Goal: Task Accomplishment & Management: Complete application form

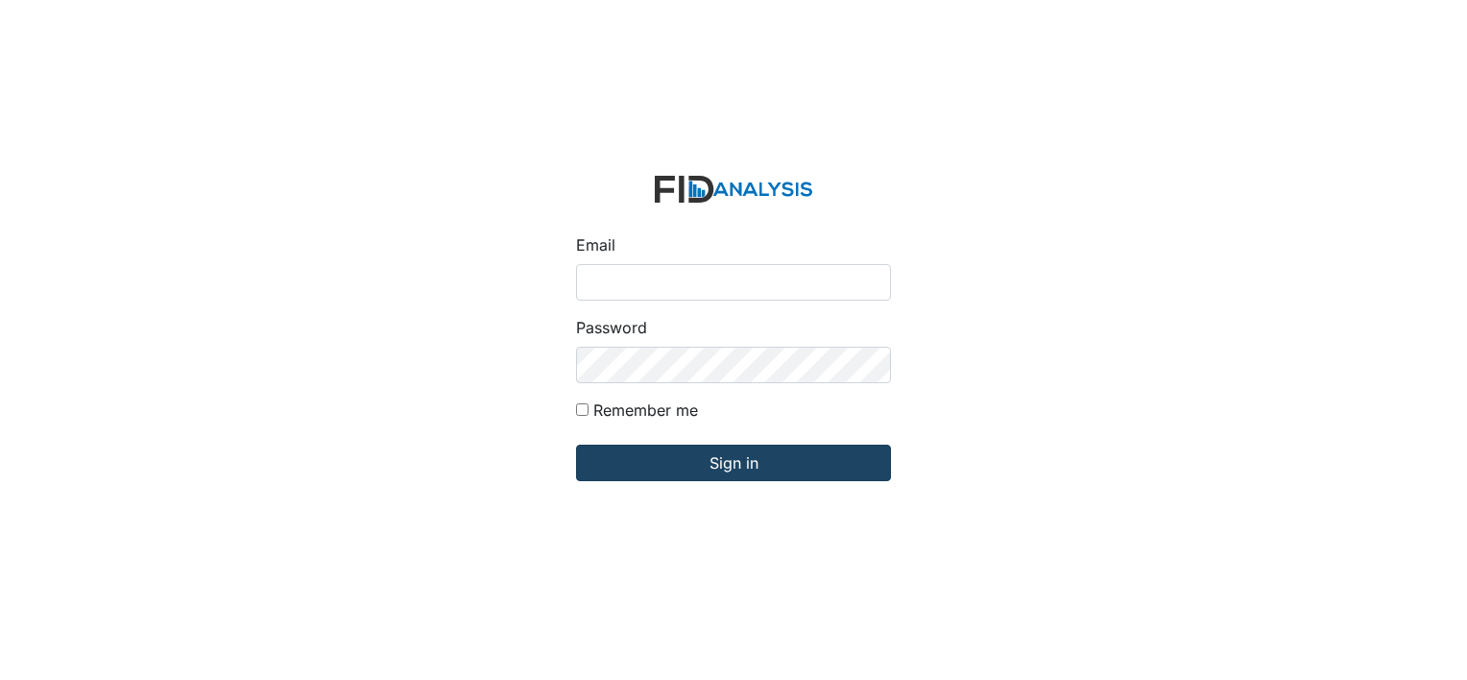
type input "[PERSON_NAME][EMAIL_ADDRESS][DOMAIN_NAME]"
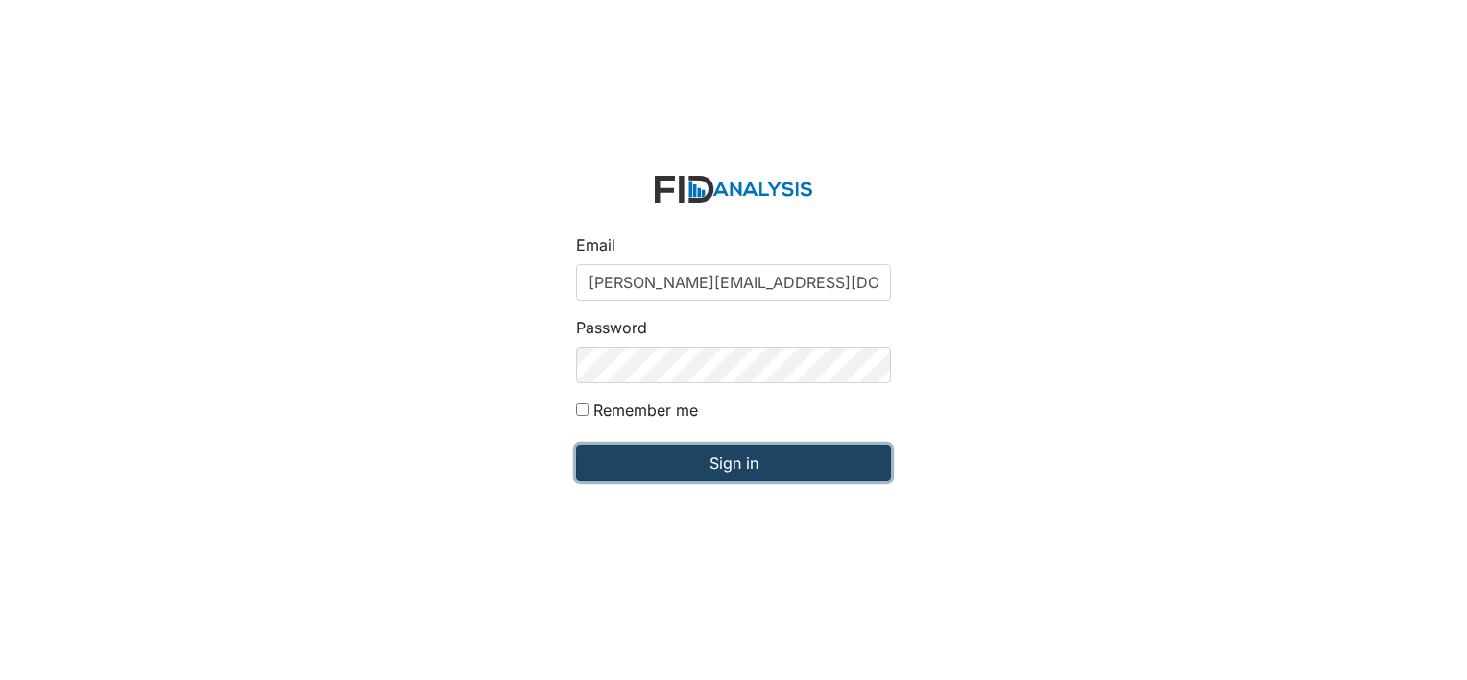
click at [664, 469] on input "Sign in" at bounding box center [733, 463] width 315 height 36
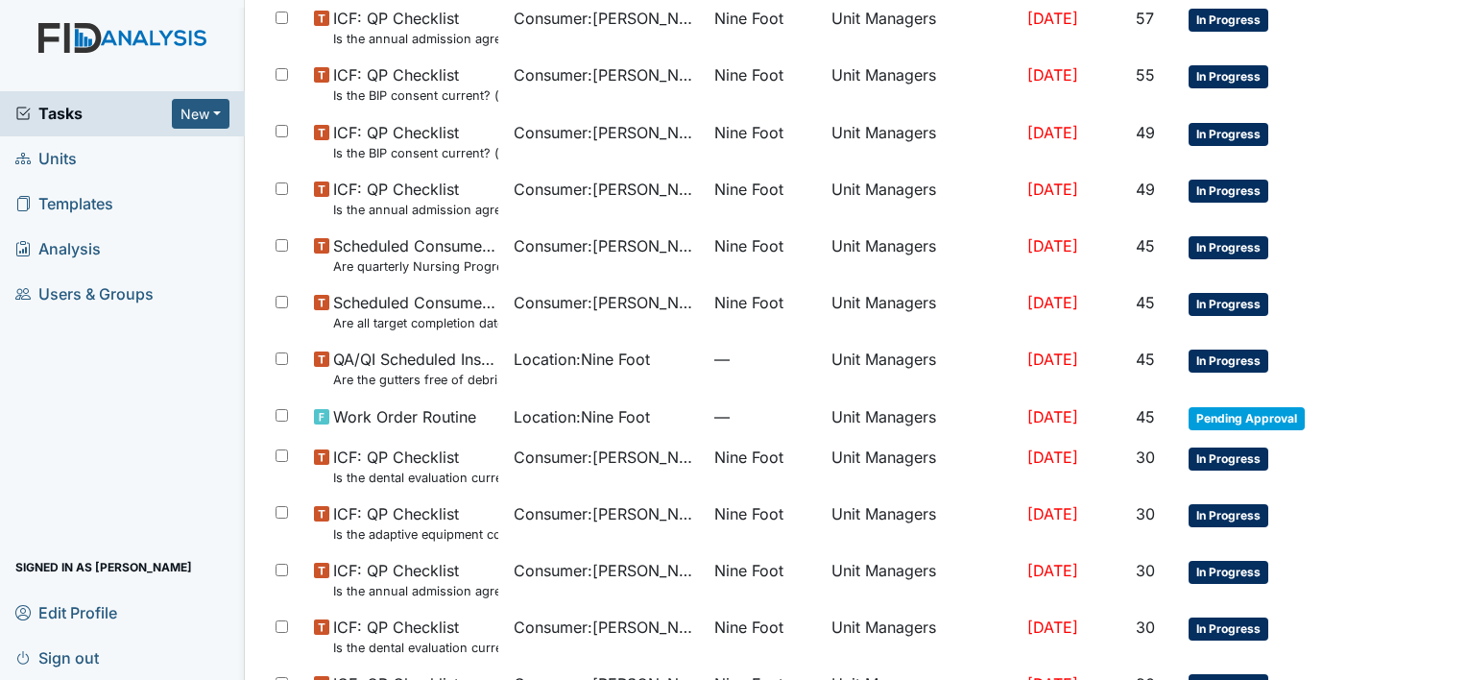
scroll to position [204, 0]
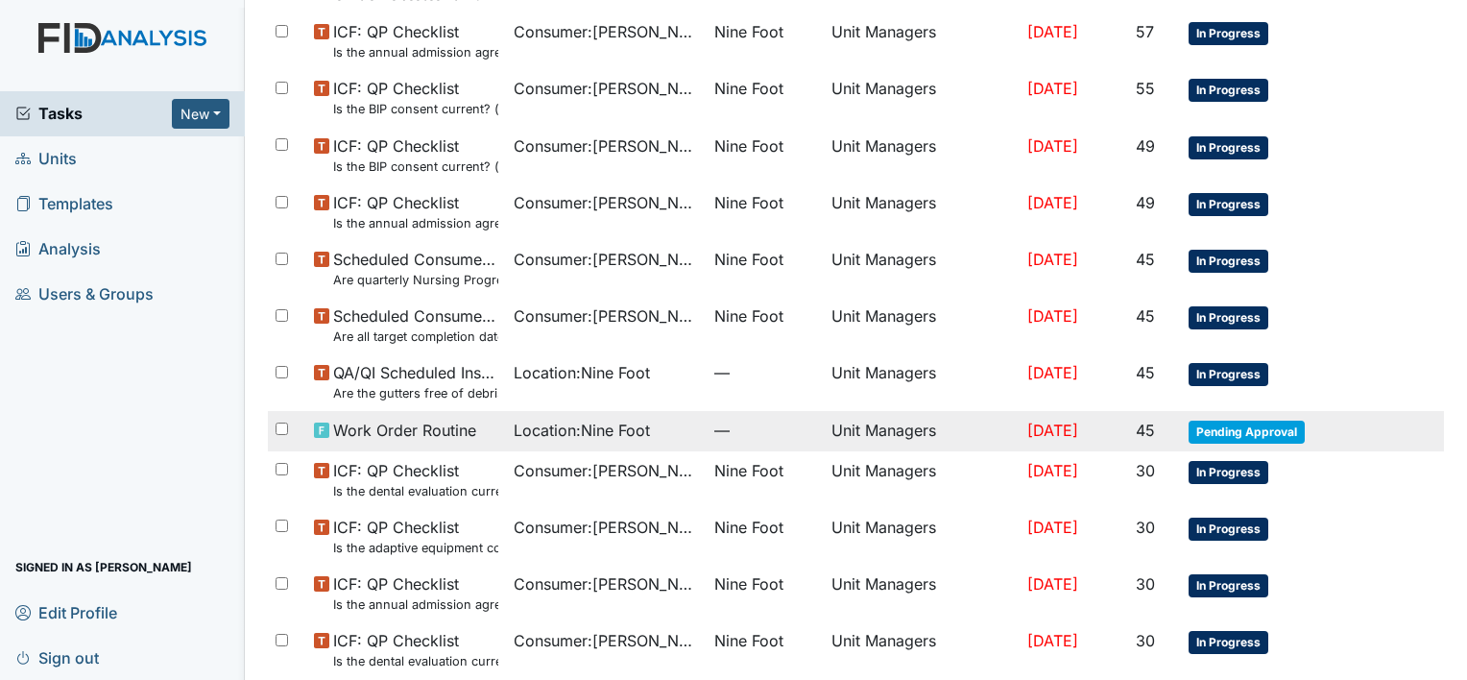
click at [626, 433] on span "Location : Nine Foot" at bounding box center [582, 430] width 136 height 23
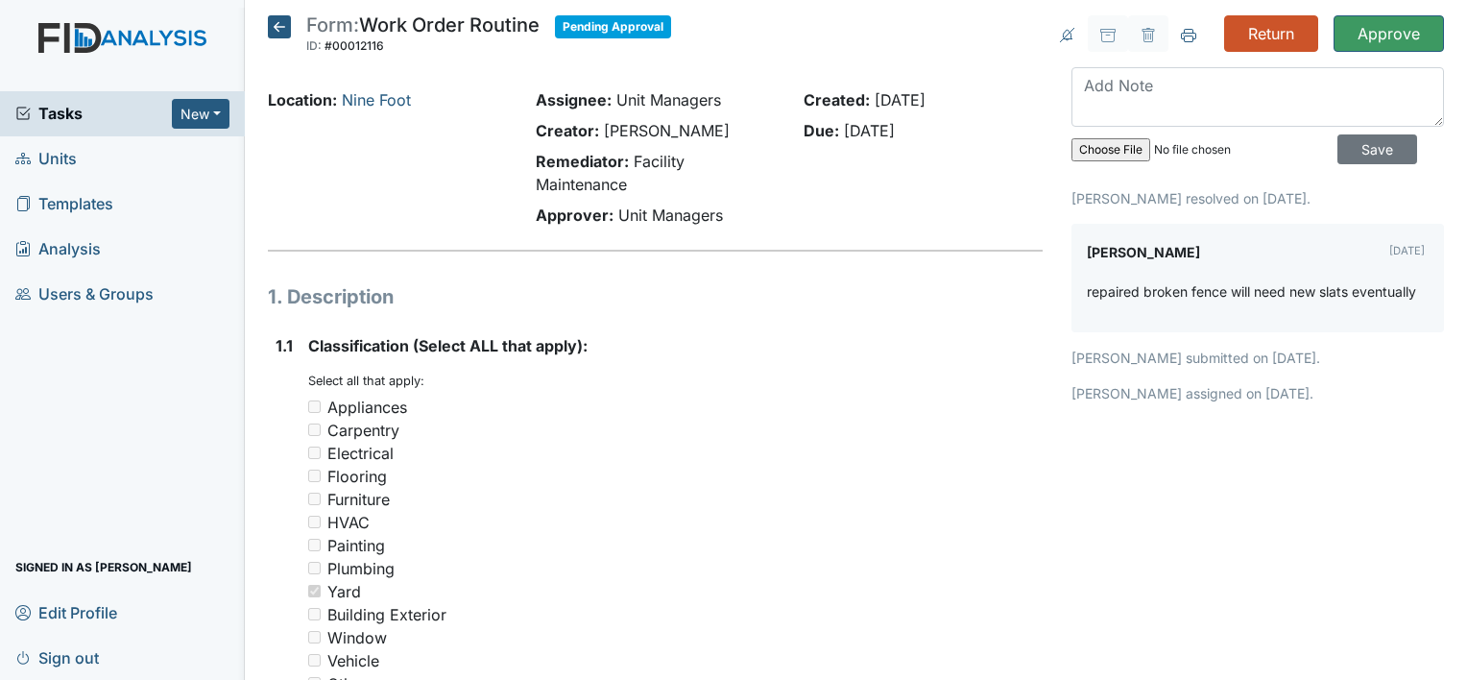
click at [277, 26] on icon at bounding box center [279, 26] width 23 height 23
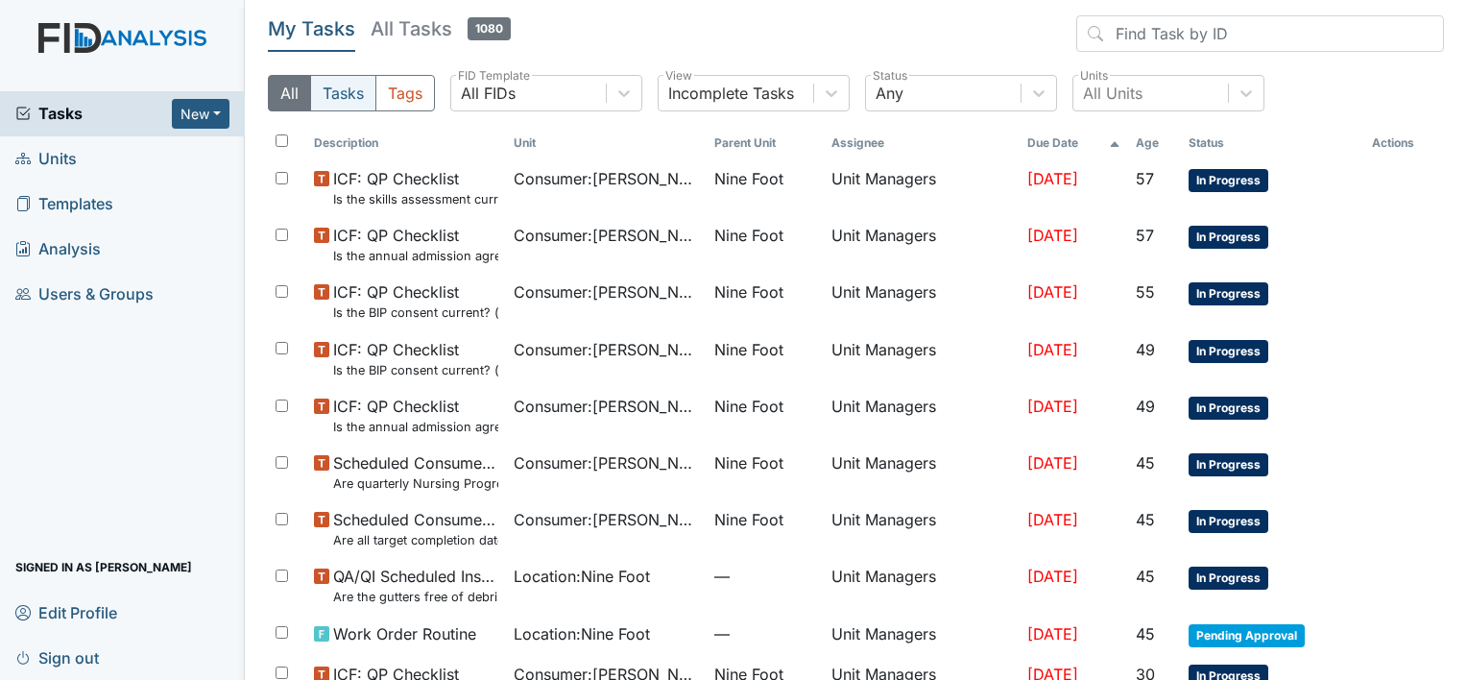
click at [342, 100] on button "Tasks" at bounding box center [343, 93] width 66 height 36
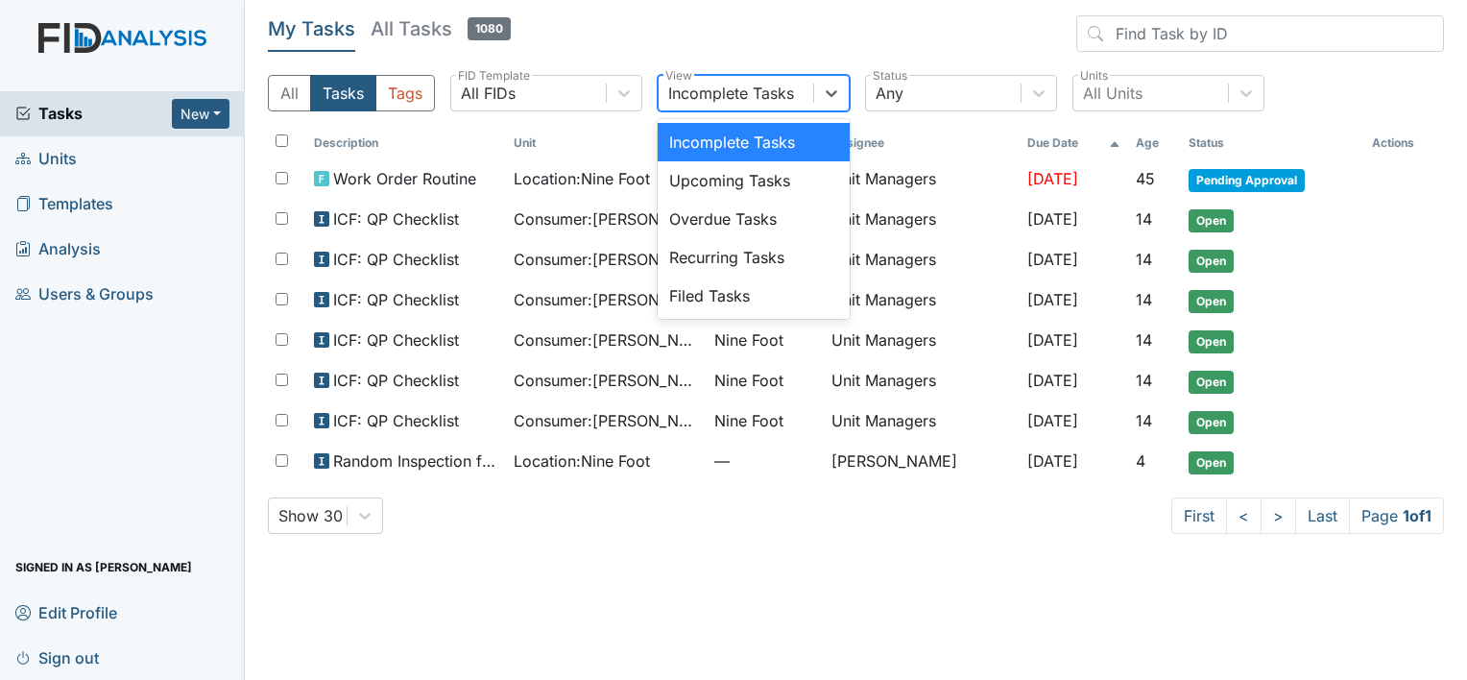
click at [749, 90] on div "Incomplete Tasks" at bounding box center [731, 93] width 126 height 23
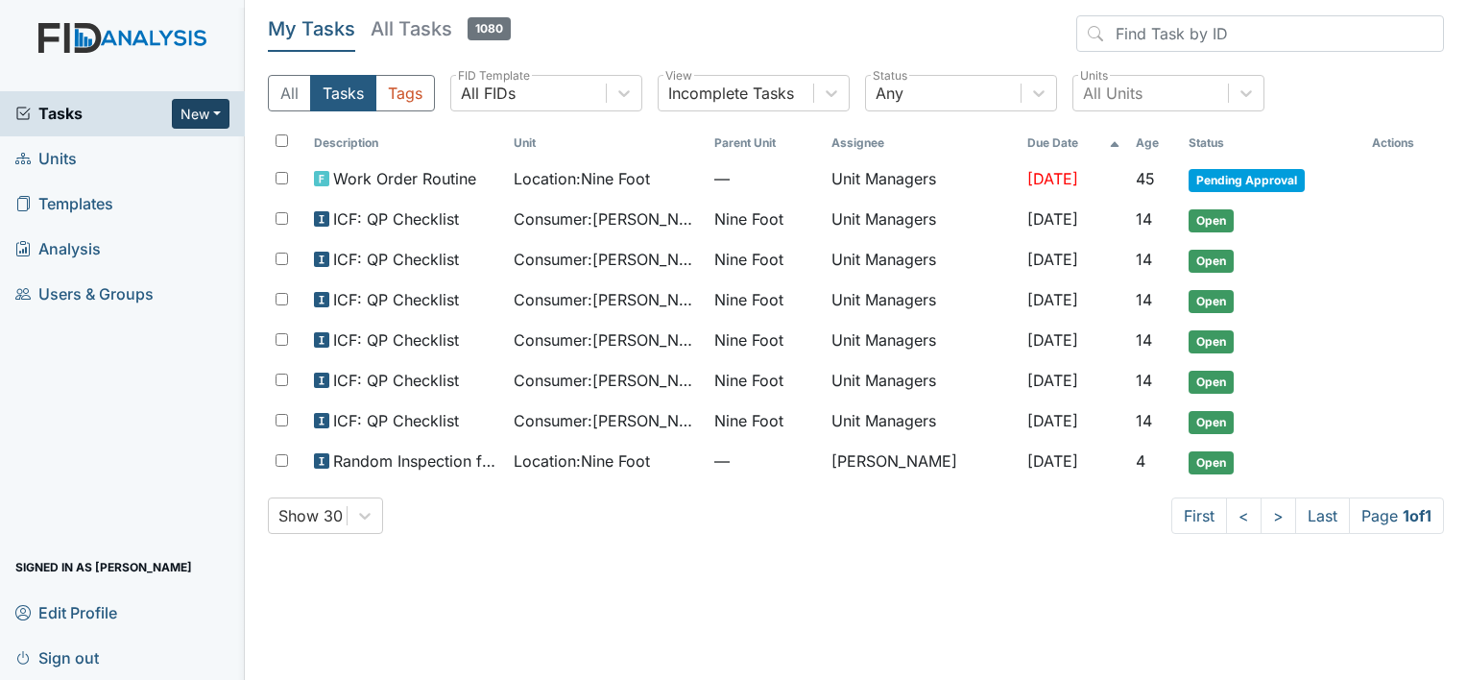
click at [200, 112] on button "New" at bounding box center [201, 114] width 58 height 30
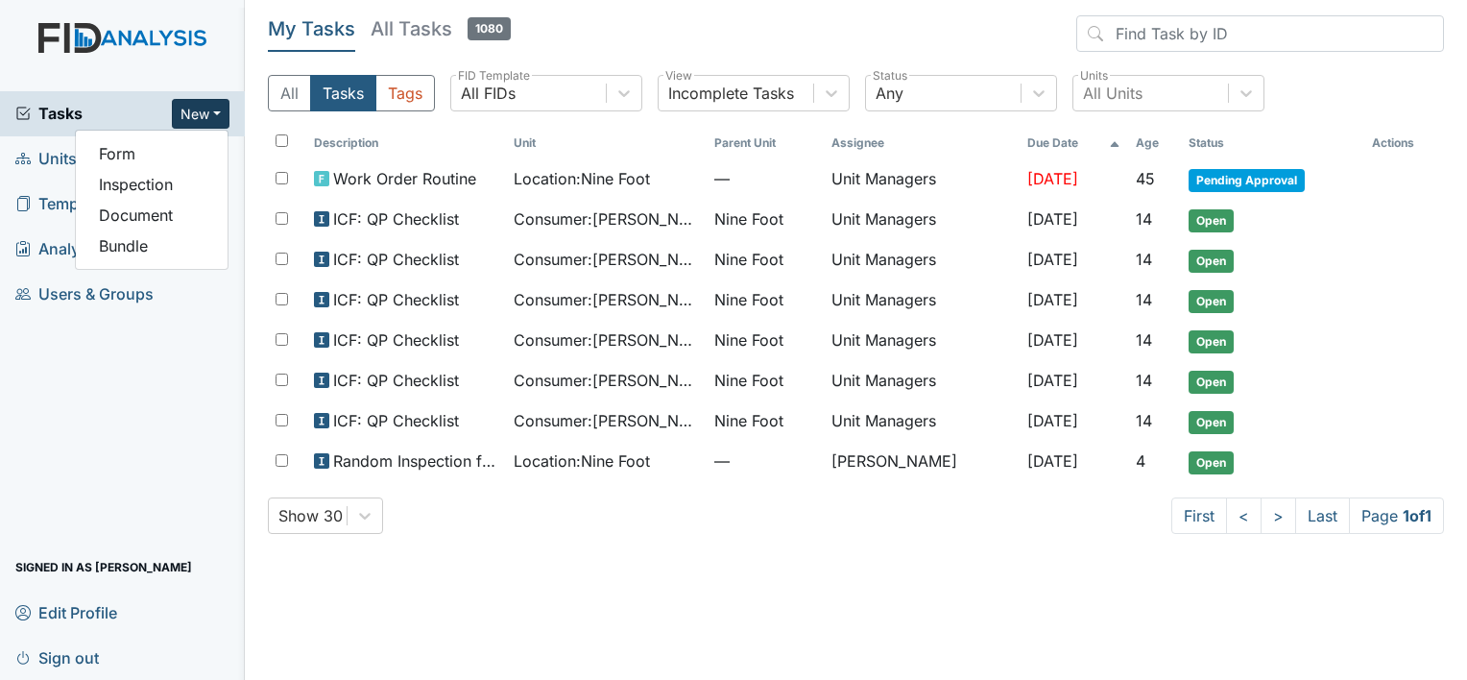
click at [169, 441] on div "Tasks New Form Inspection Document Bundle Units Templates Analysis Users & Grou…" at bounding box center [122, 385] width 245 height 589
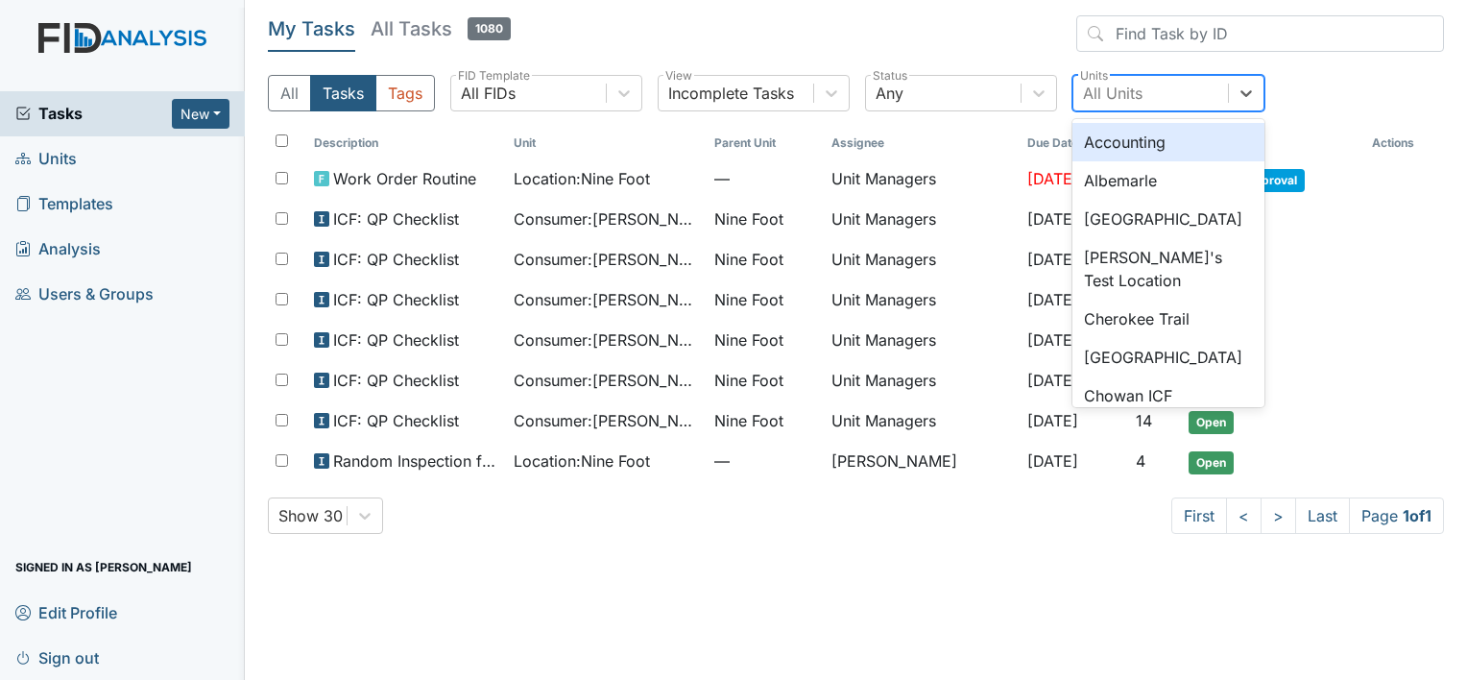
click at [1124, 92] on div "All Units" at bounding box center [1113, 93] width 60 height 23
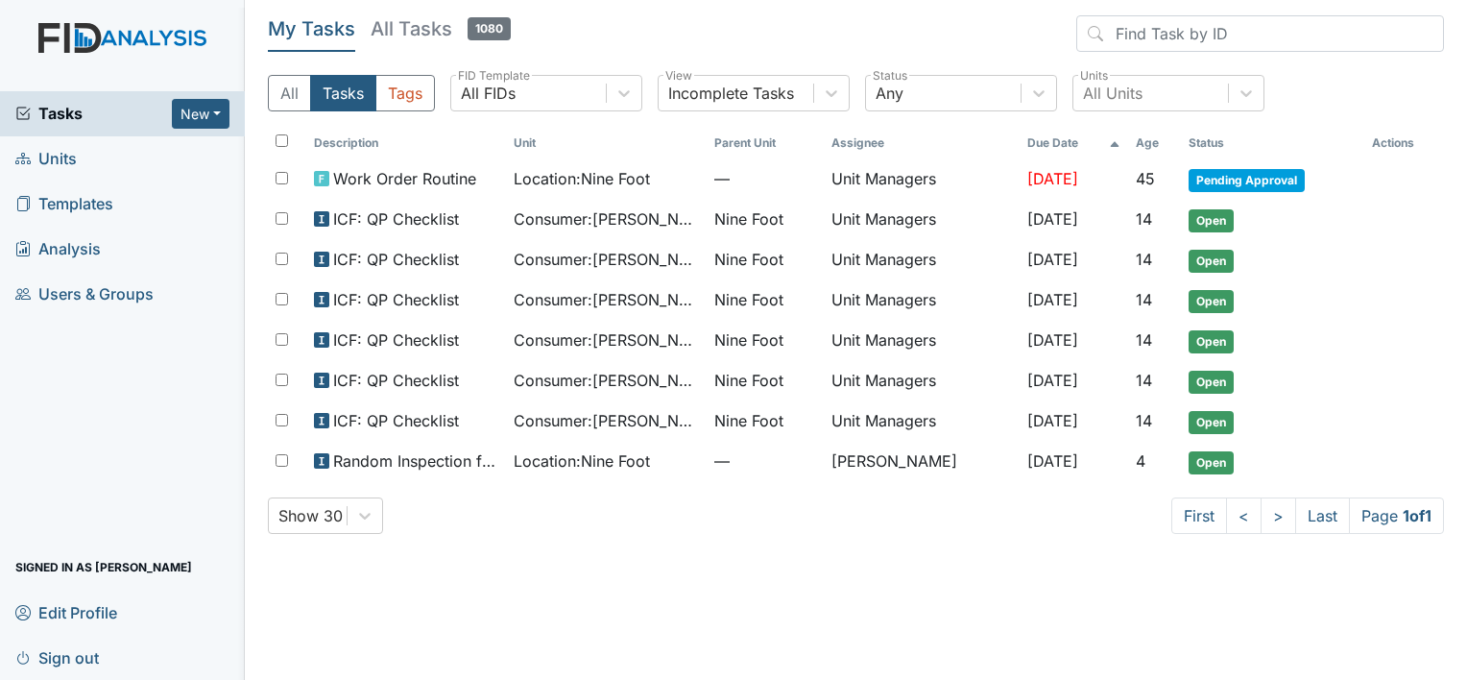
click at [200, 251] on link "Analysis" at bounding box center [122, 249] width 245 height 45
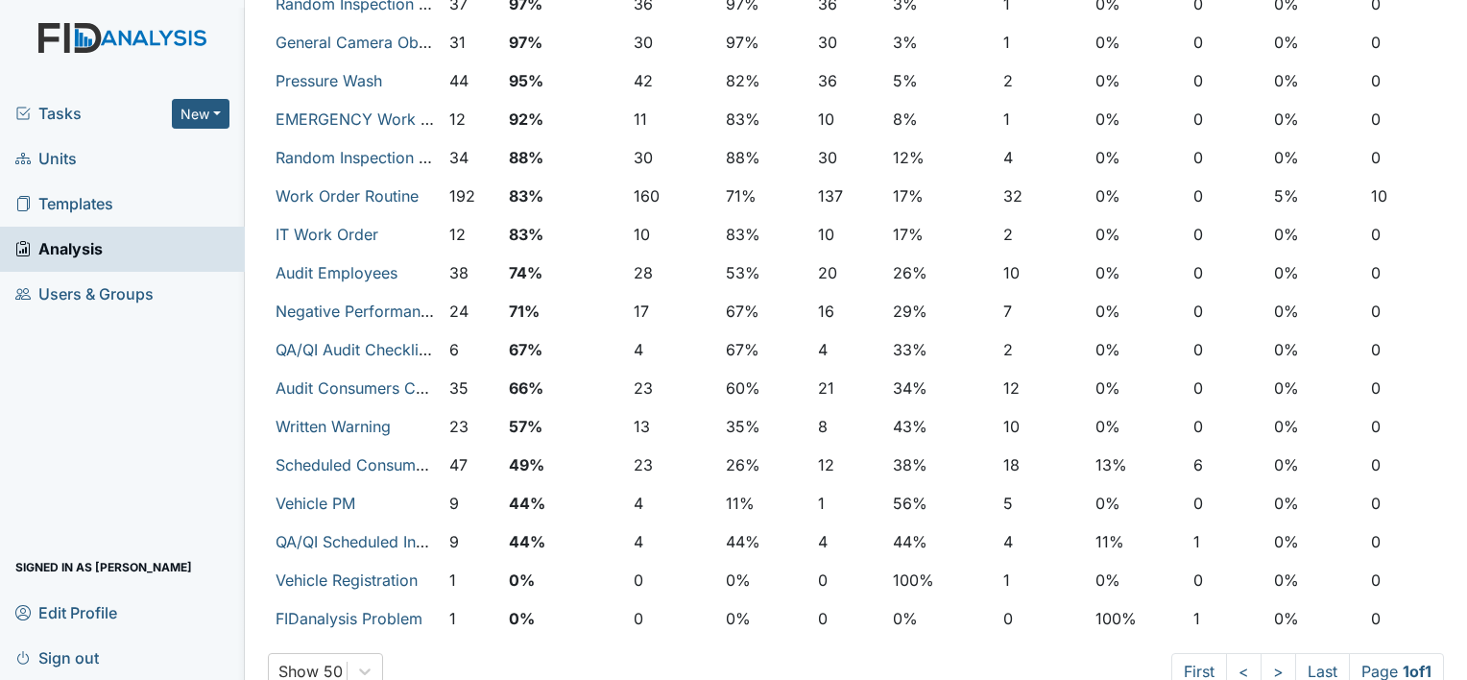
scroll to position [830, 0]
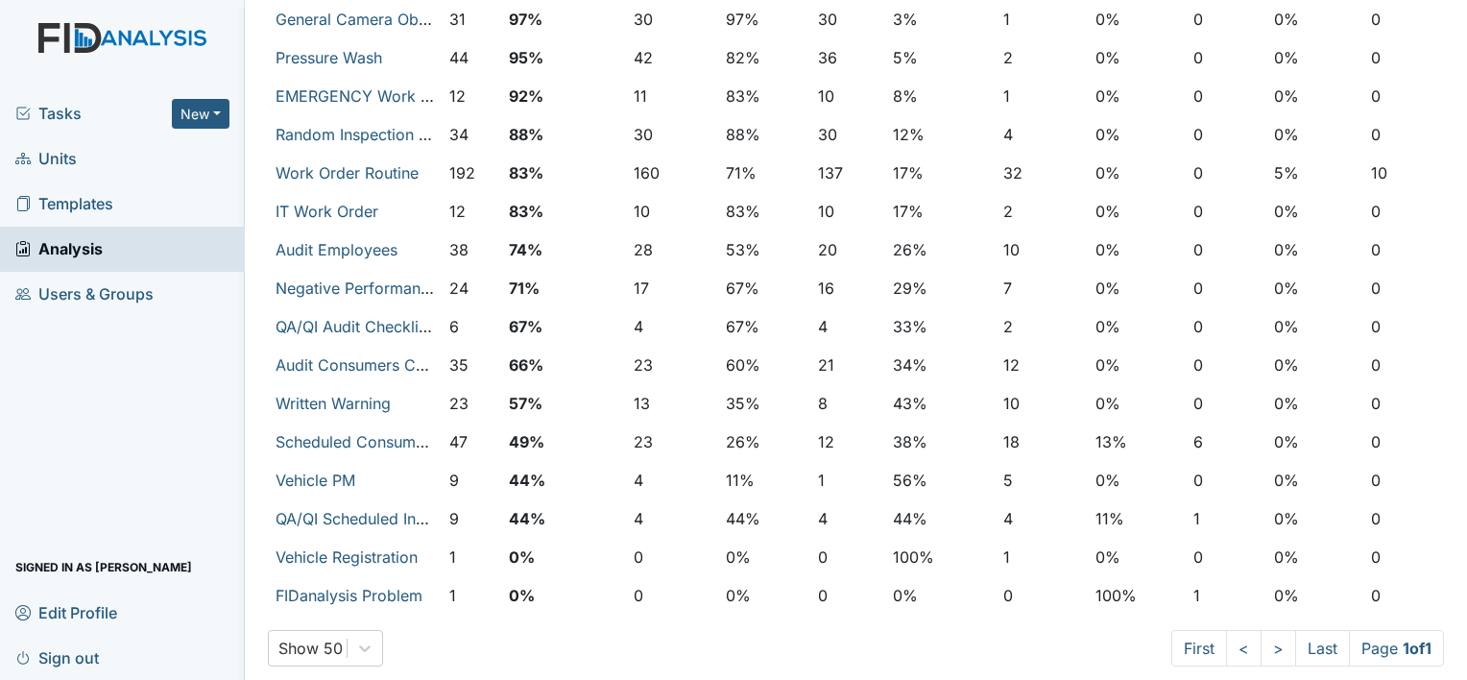
click at [70, 161] on span "Units" at bounding box center [45, 159] width 61 height 30
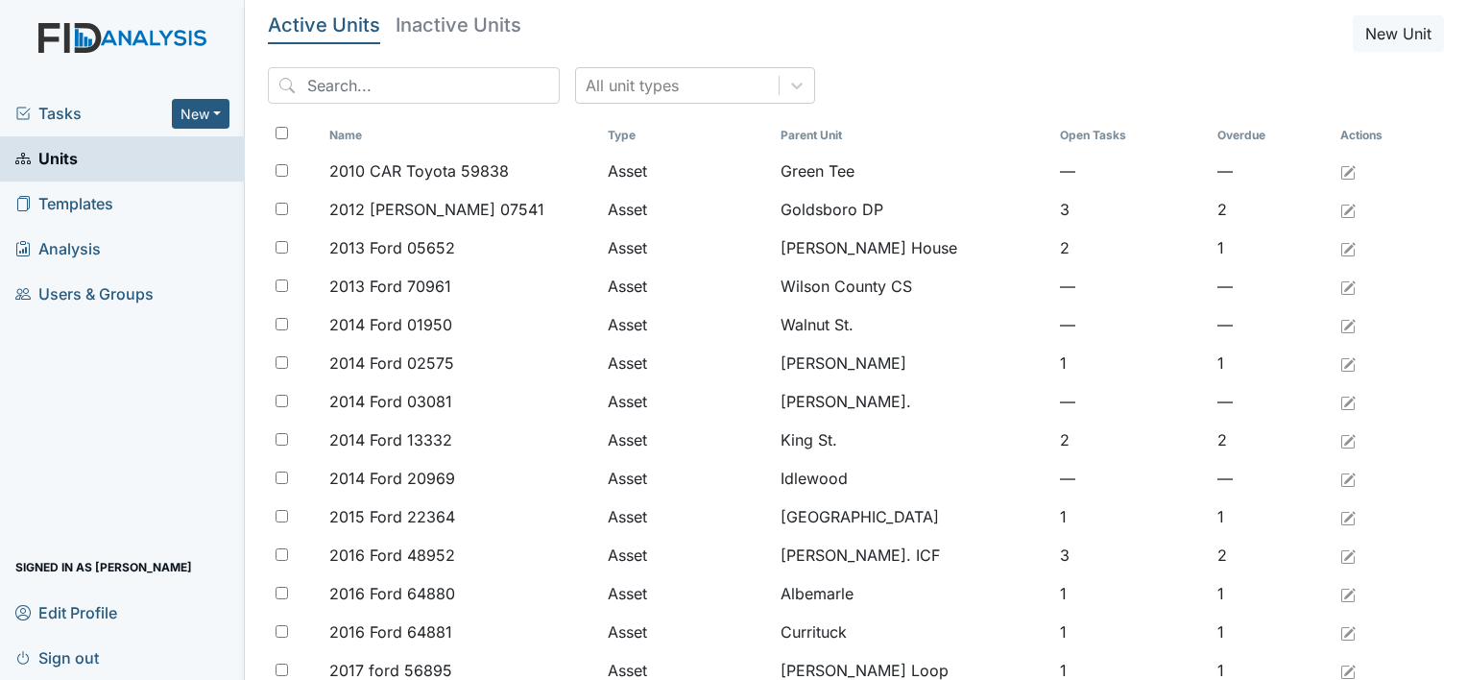
click at [57, 108] on span "Tasks" at bounding box center [93, 113] width 156 height 23
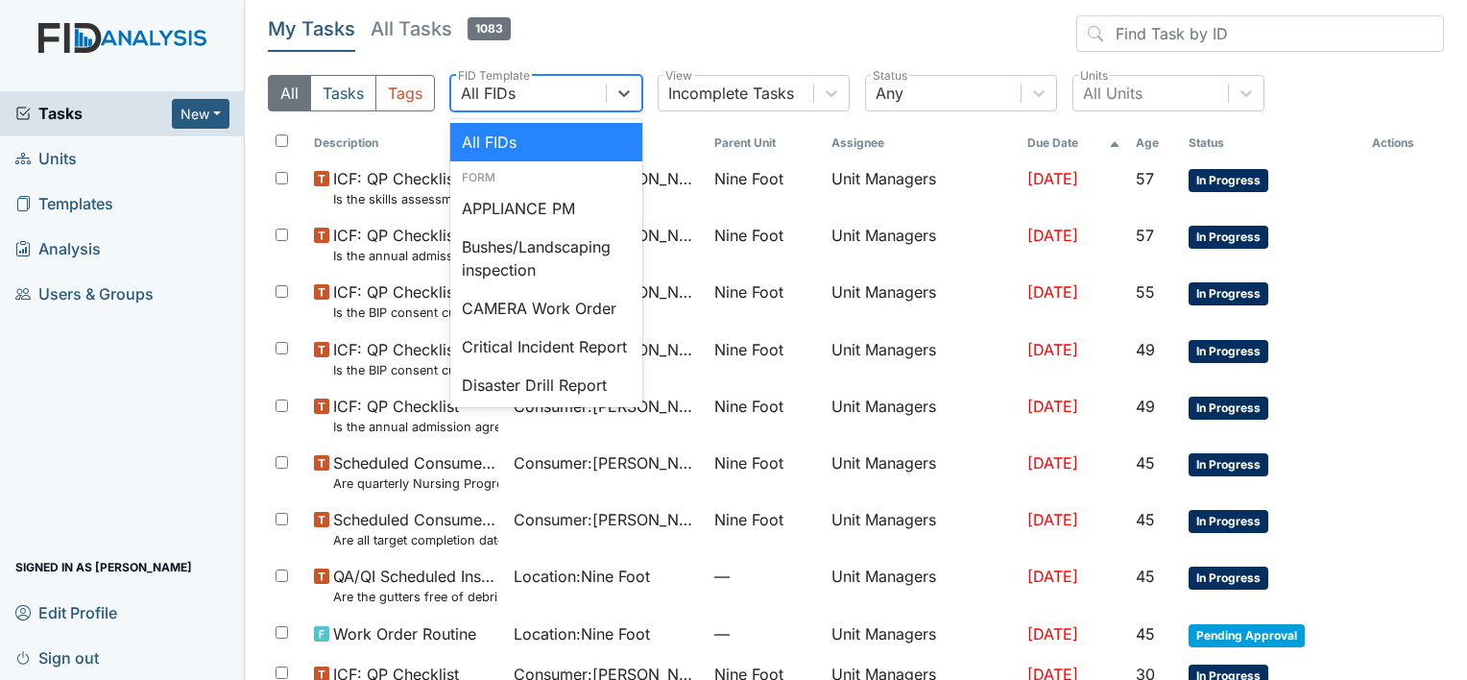
click at [505, 91] on div "All FIDs" at bounding box center [488, 93] width 55 height 23
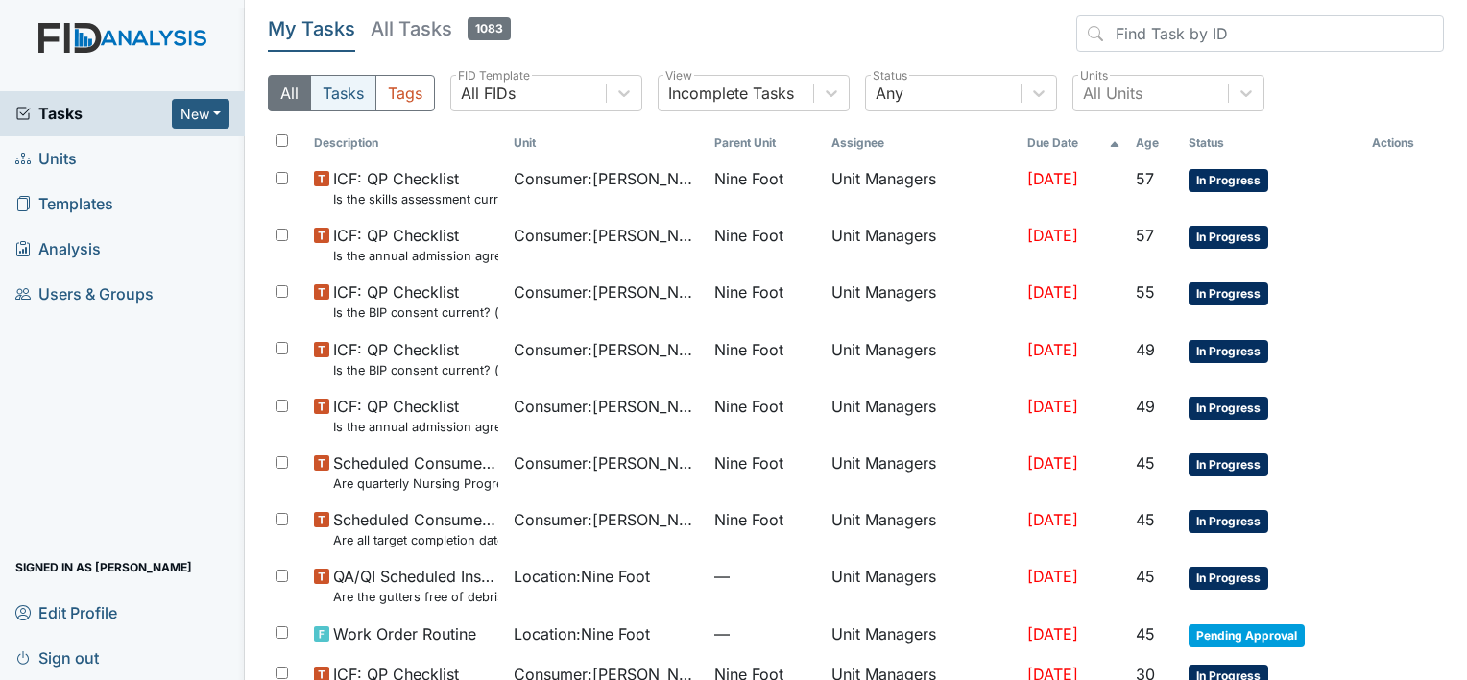
click at [338, 91] on button "Tasks" at bounding box center [343, 93] width 66 height 36
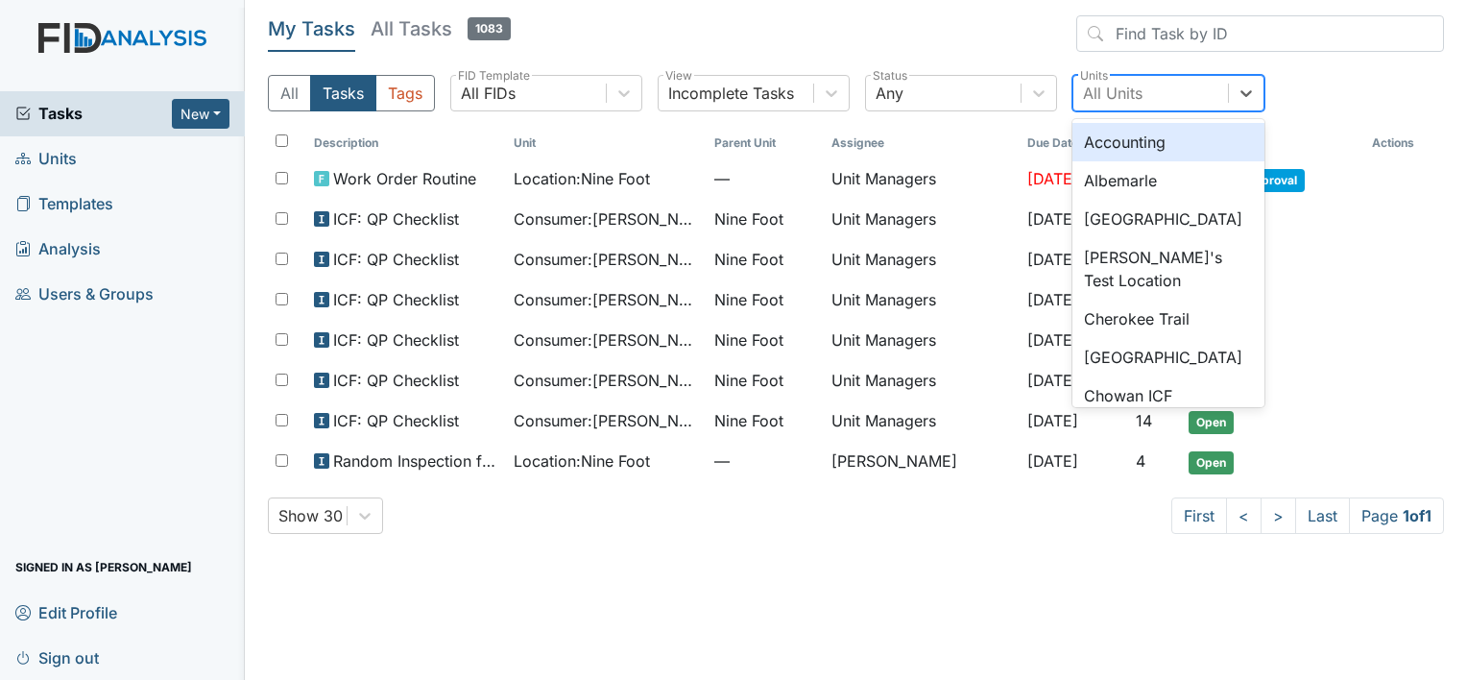
click at [1132, 92] on div "All Units" at bounding box center [1113, 93] width 60 height 23
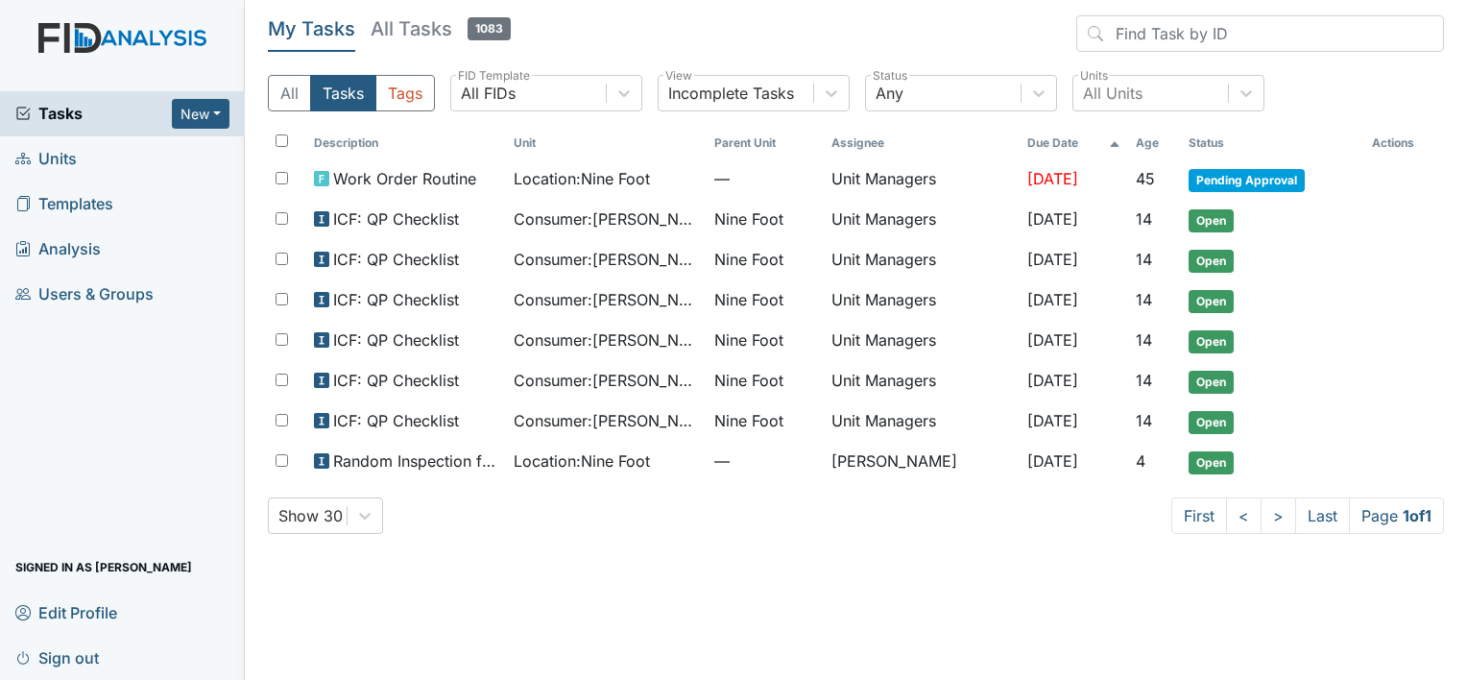
click at [92, 458] on div "Tasks New Form Inspection Document Bundle Units Templates Analysis Users & Grou…" at bounding box center [122, 385] width 245 height 589
click at [194, 117] on button "New" at bounding box center [201, 114] width 58 height 30
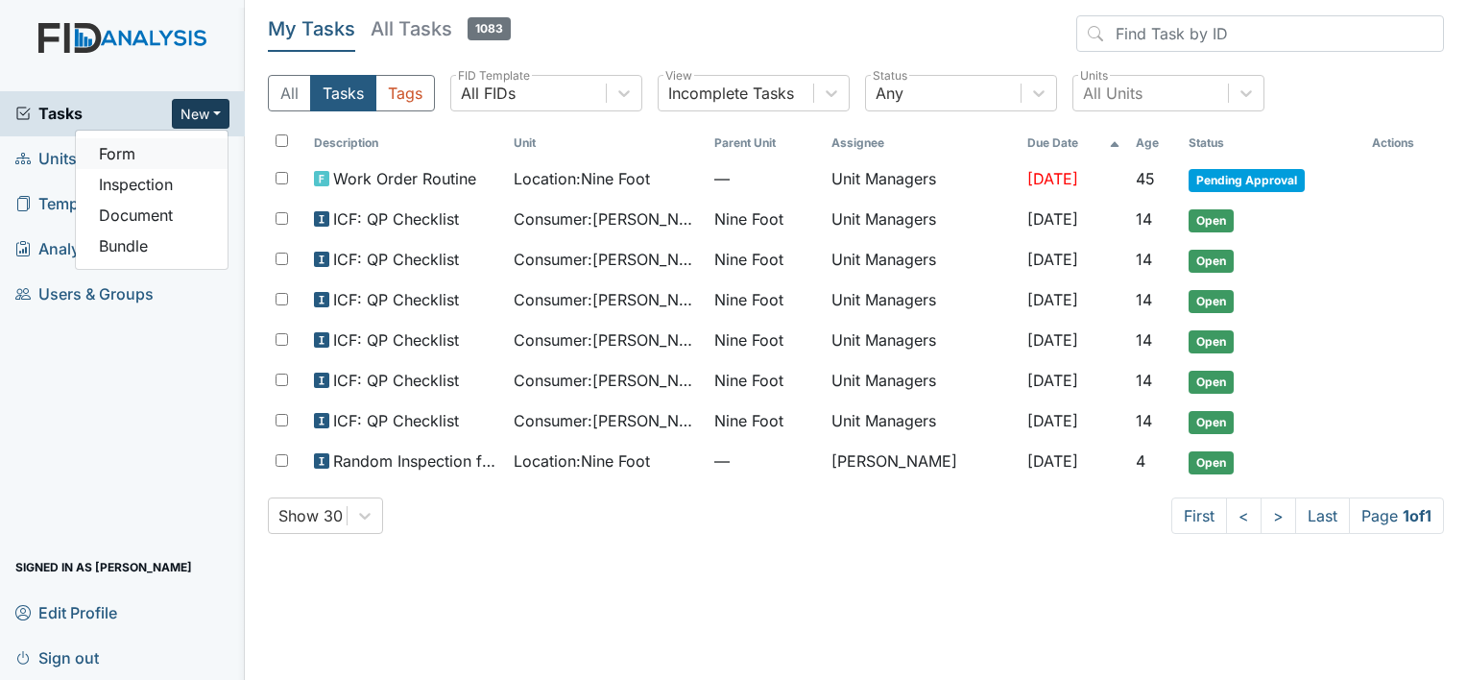
click at [123, 151] on link "Form" at bounding box center [152, 153] width 152 height 31
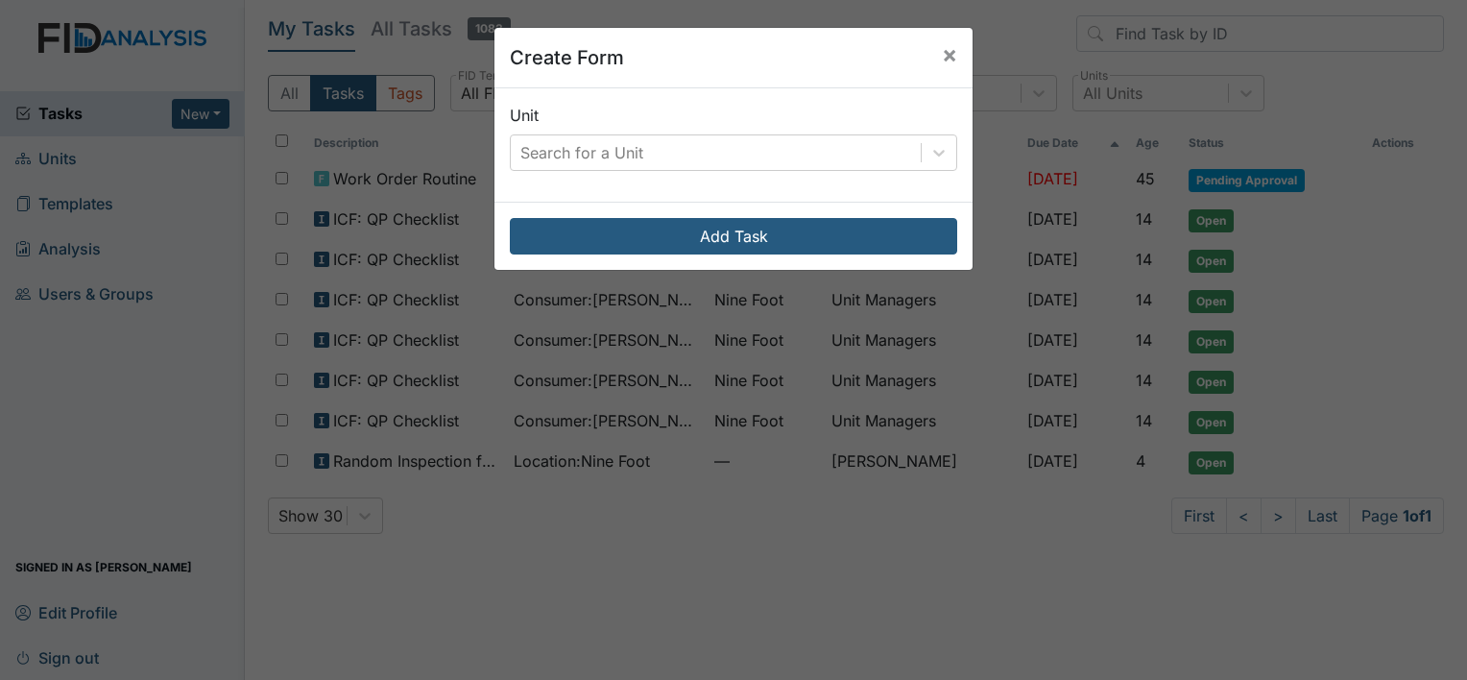
click at [226, 353] on div "Create Form × Unit Search for a Unit Add Task" at bounding box center [733, 340] width 1467 height 680
click at [942, 54] on span "×" at bounding box center [949, 54] width 15 height 28
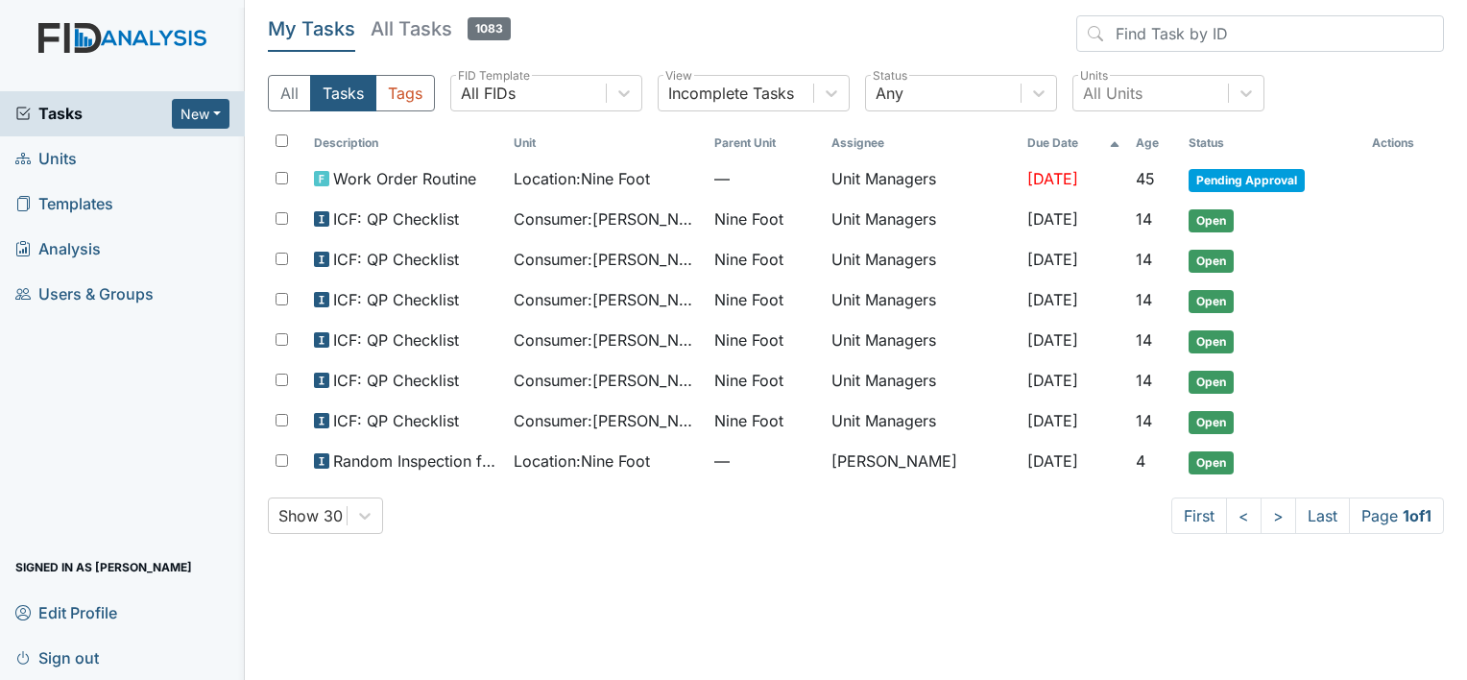
click at [65, 156] on span "Units" at bounding box center [45, 159] width 61 height 30
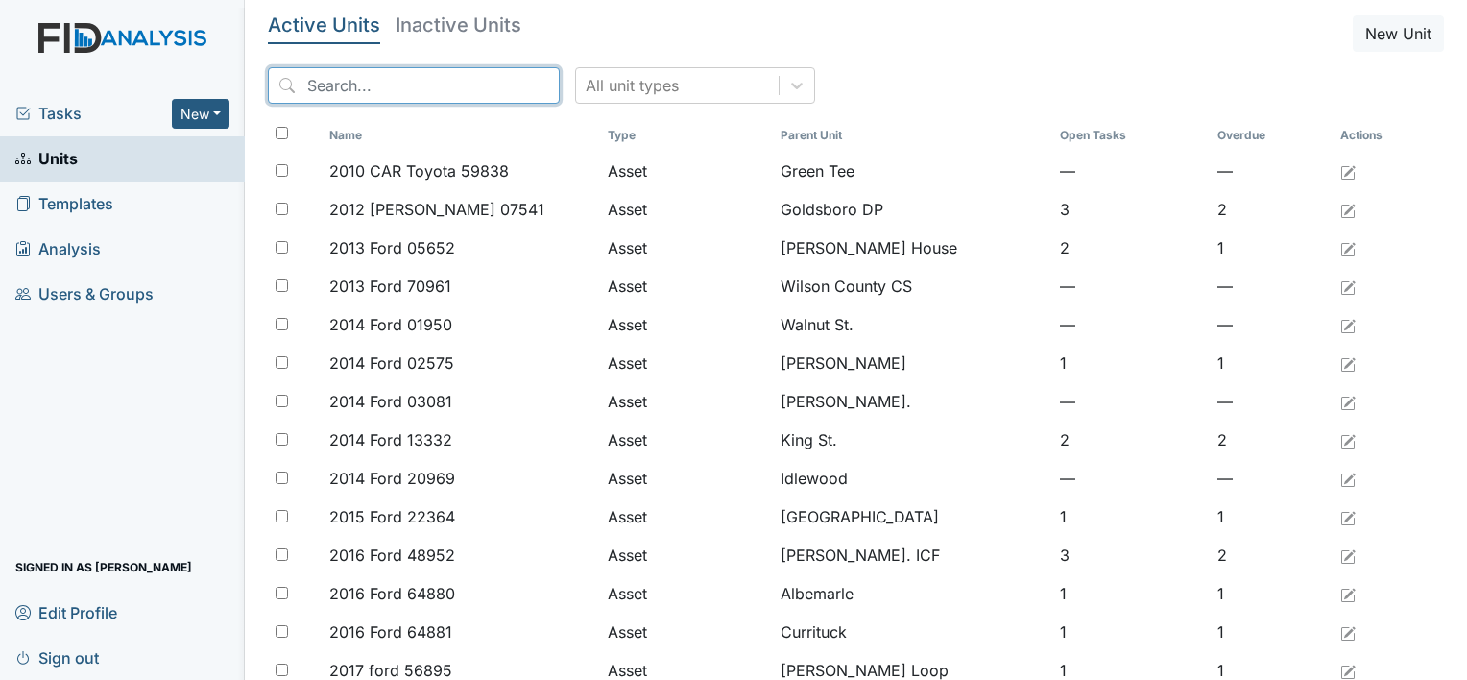
click at [310, 81] on input "search" at bounding box center [414, 85] width 292 height 36
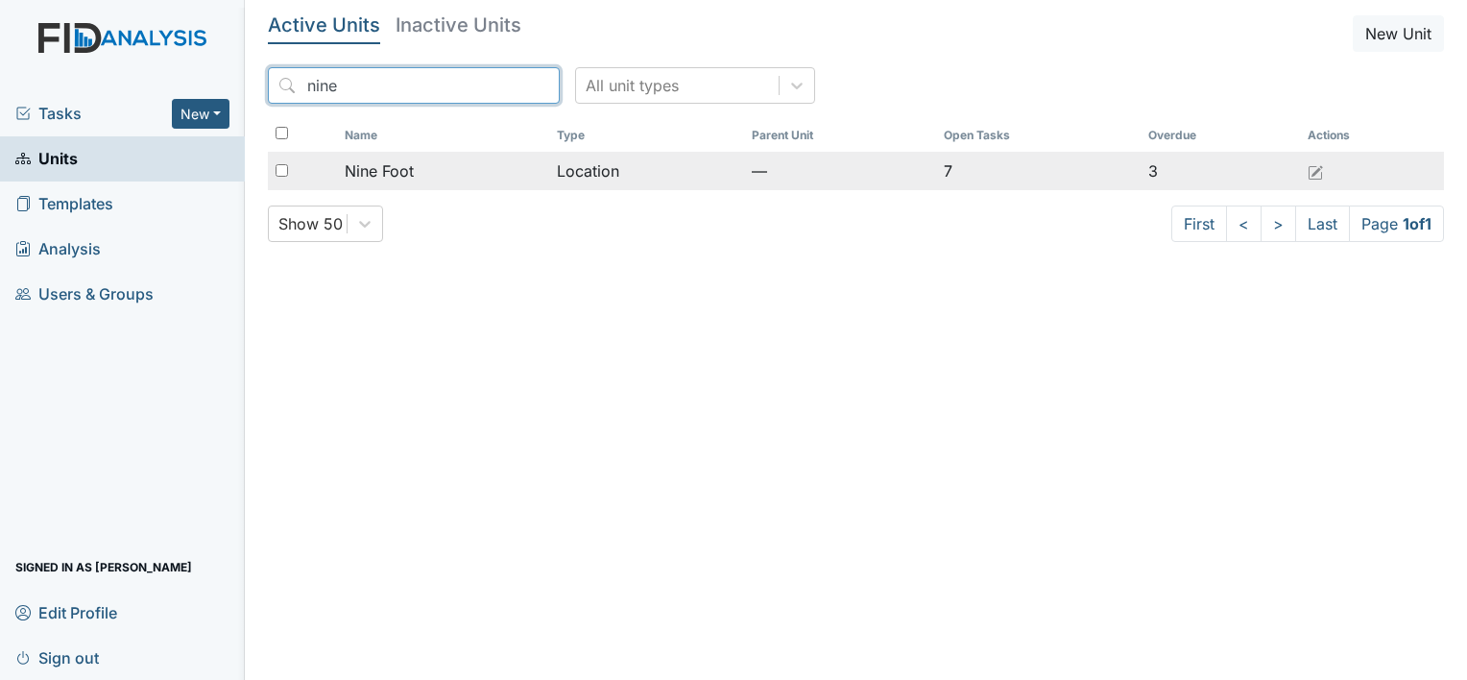
type input "nine"
click at [381, 175] on span "Nine Foot" at bounding box center [379, 170] width 69 height 23
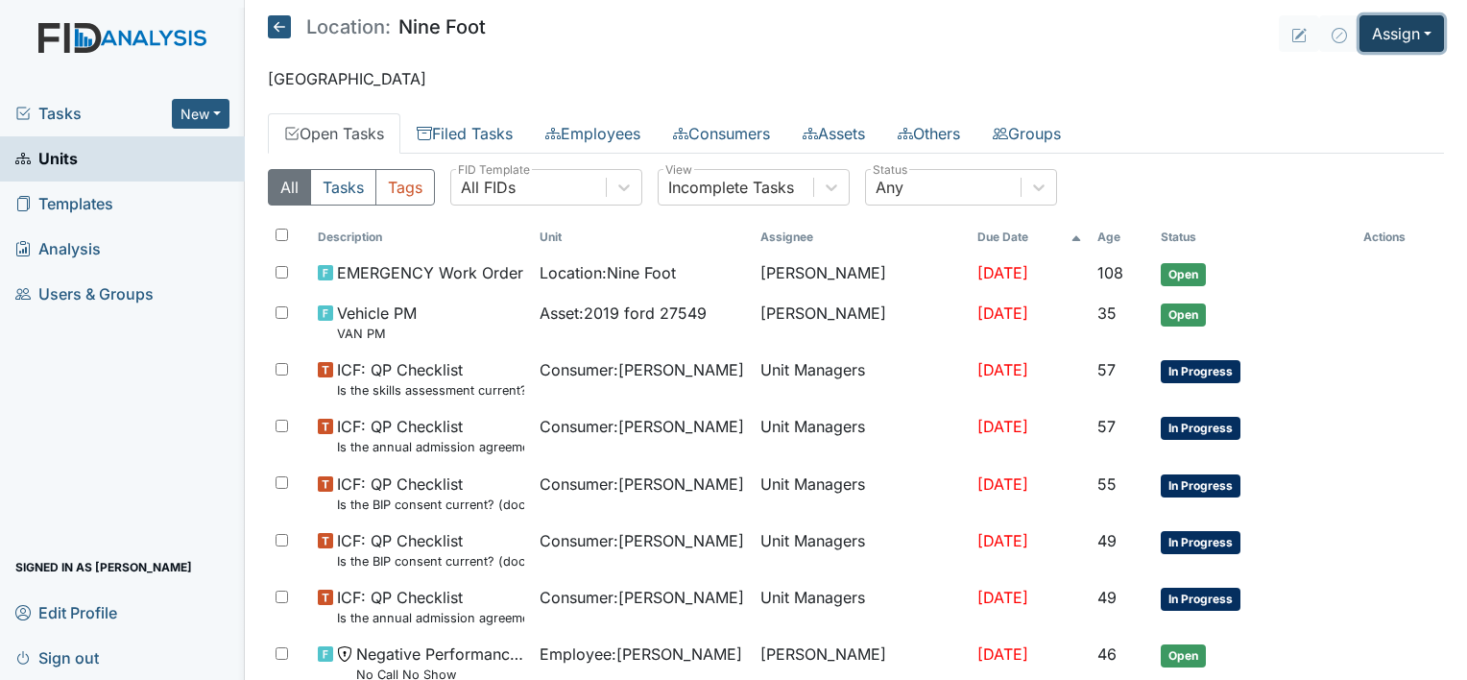
click at [1382, 35] on button "Assign" at bounding box center [1402, 33] width 84 height 36
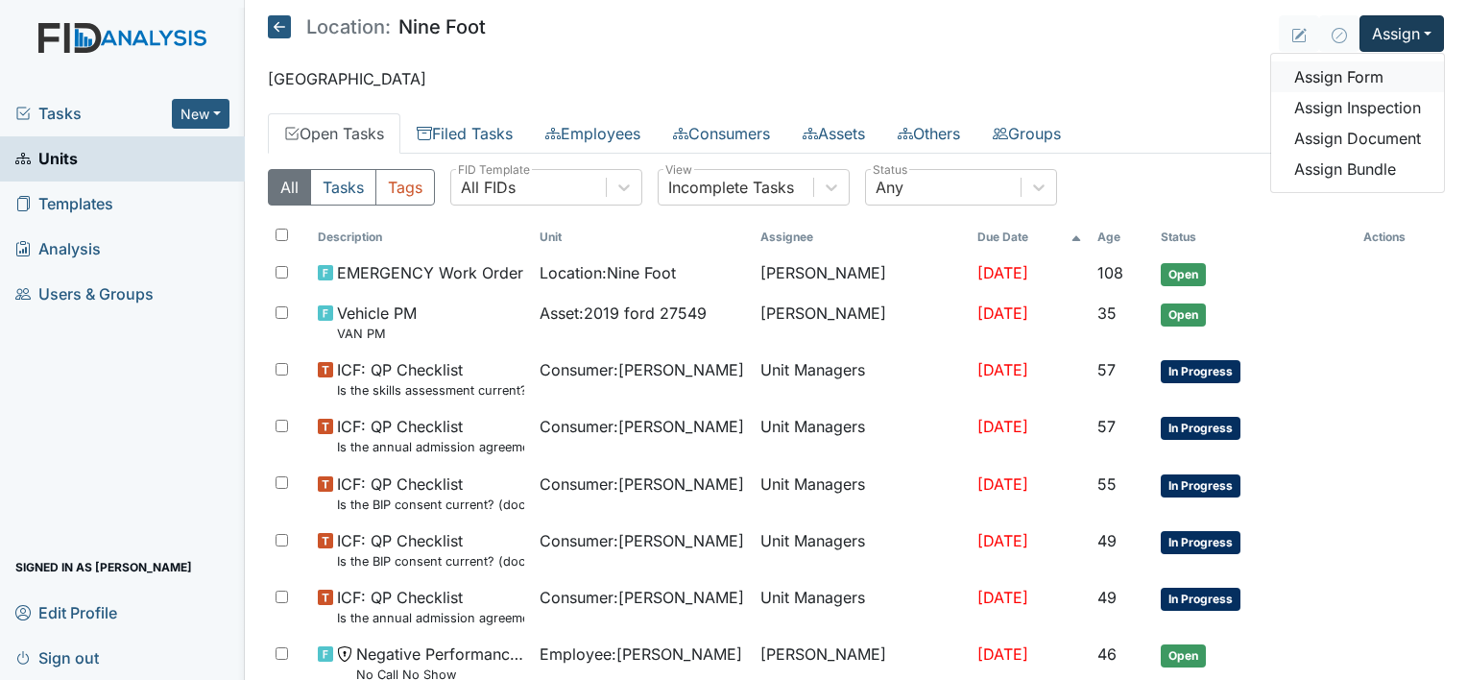
click at [1357, 77] on link "Assign Form" at bounding box center [1357, 76] width 173 height 31
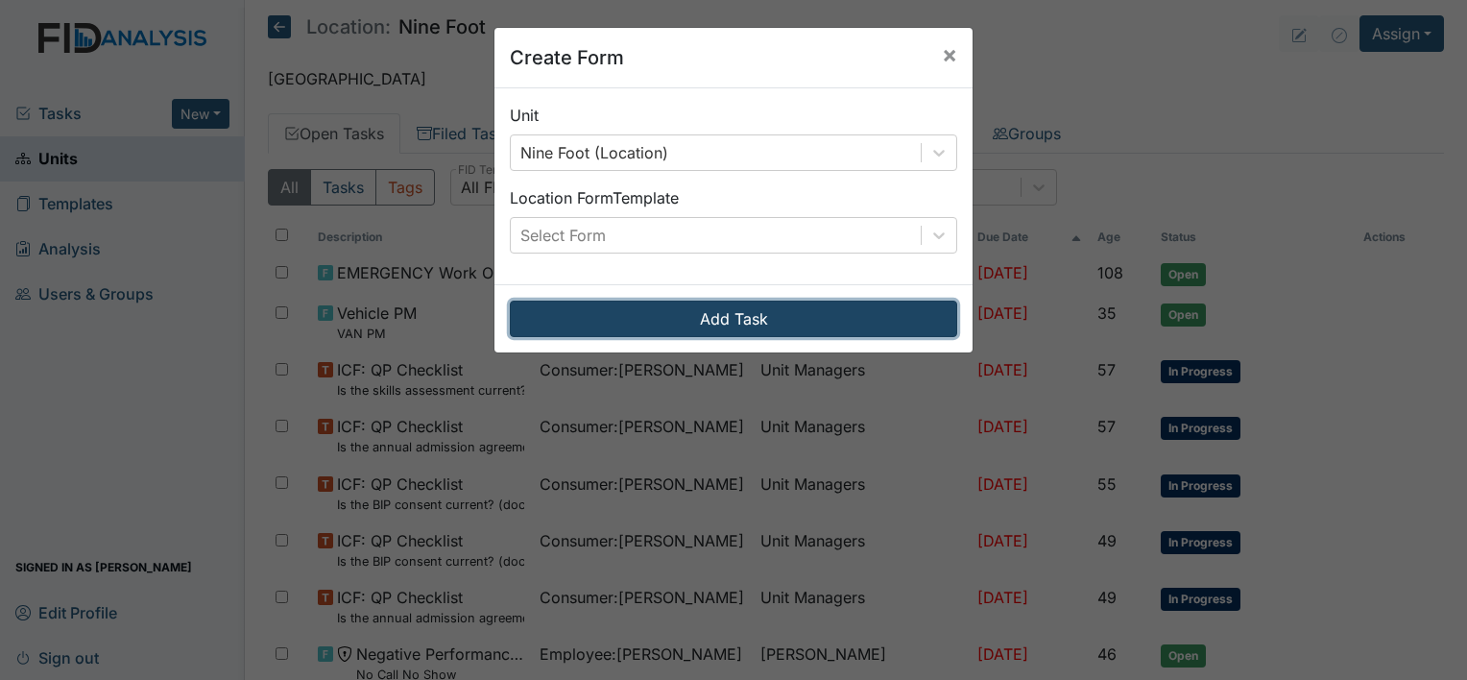
click at [895, 319] on button "Add Task" at bounding box center [733, 319] width 447 height 36
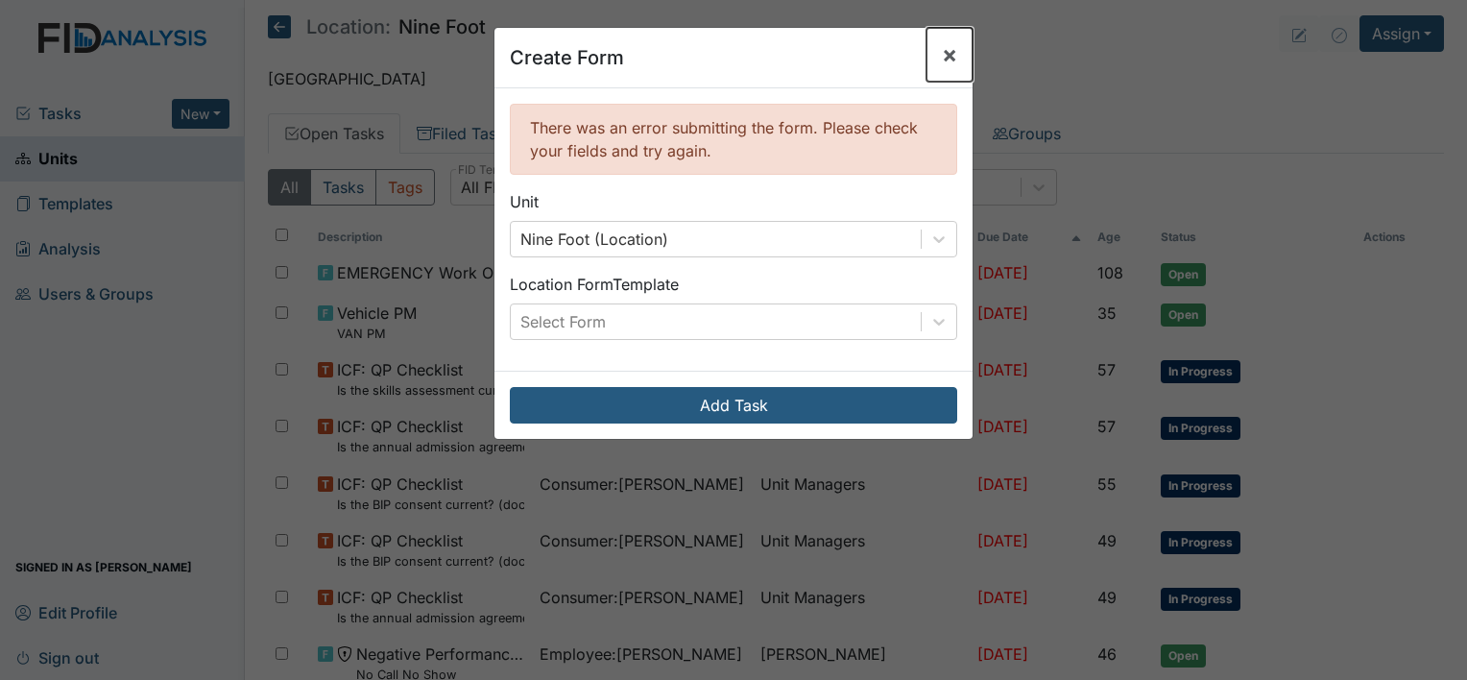
click at [942, 52] on span "×" at bounding box center [949, 54] width 15 height 28
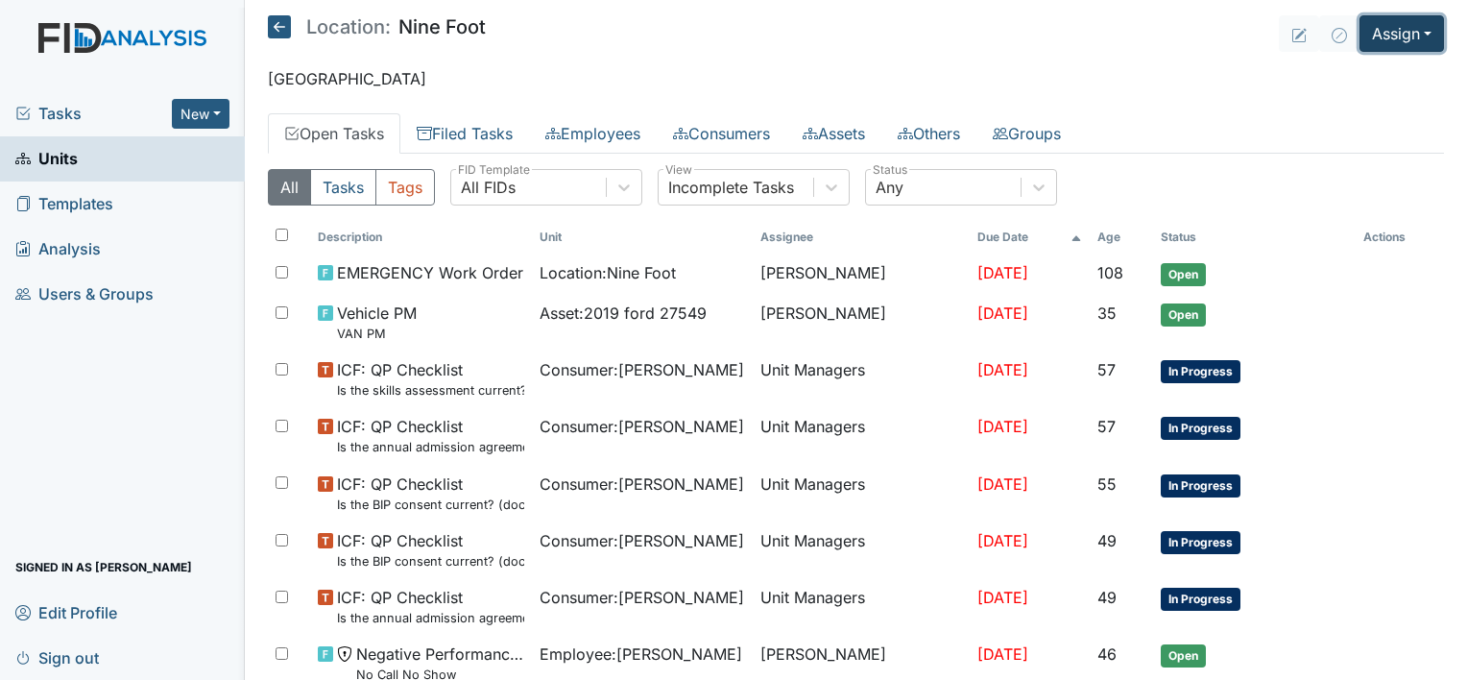
click at [1384, 36] on button "Assign" at bounding box center [1402, 33] width 84 height 36
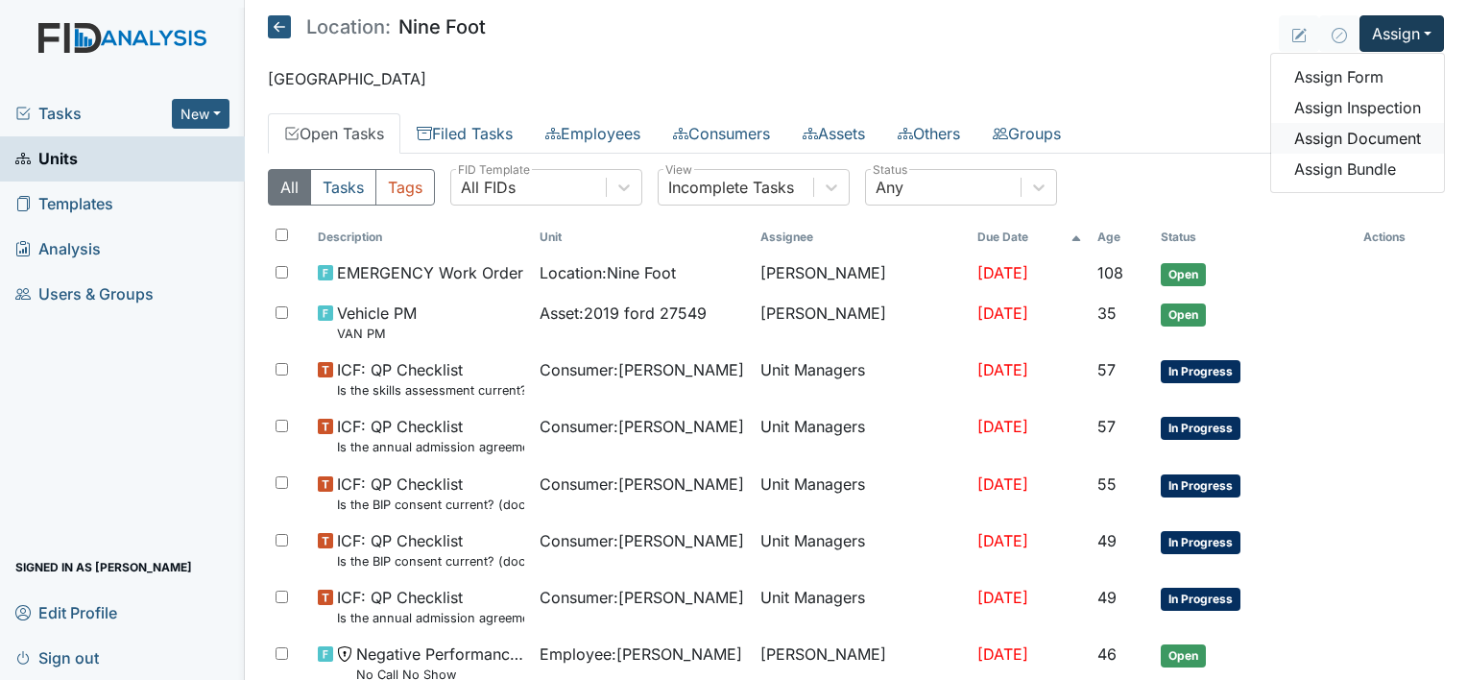
click at [1370, 136] on link "Assign Document" at bounding box center [1357, 138] width 173 height 31
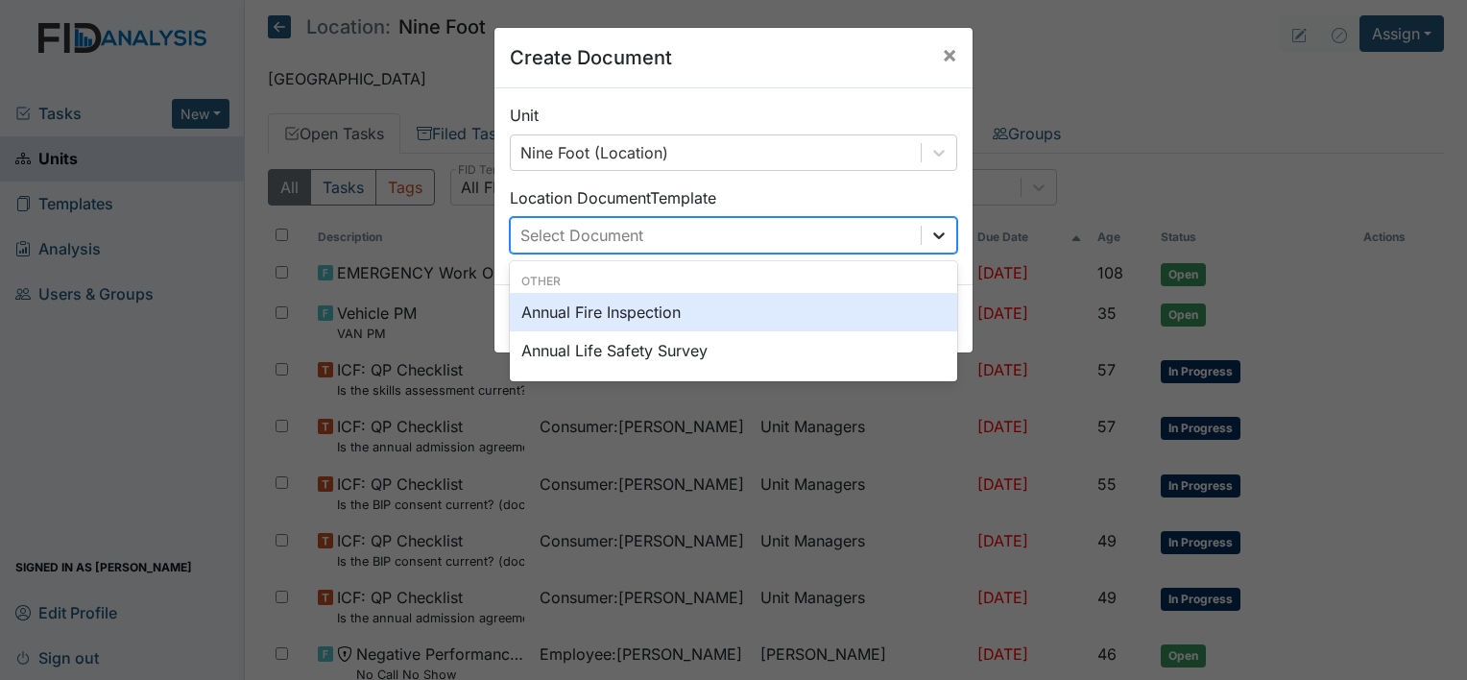
click at [933, 227] on icon at bounding box center [938, 235] width 19 height 19
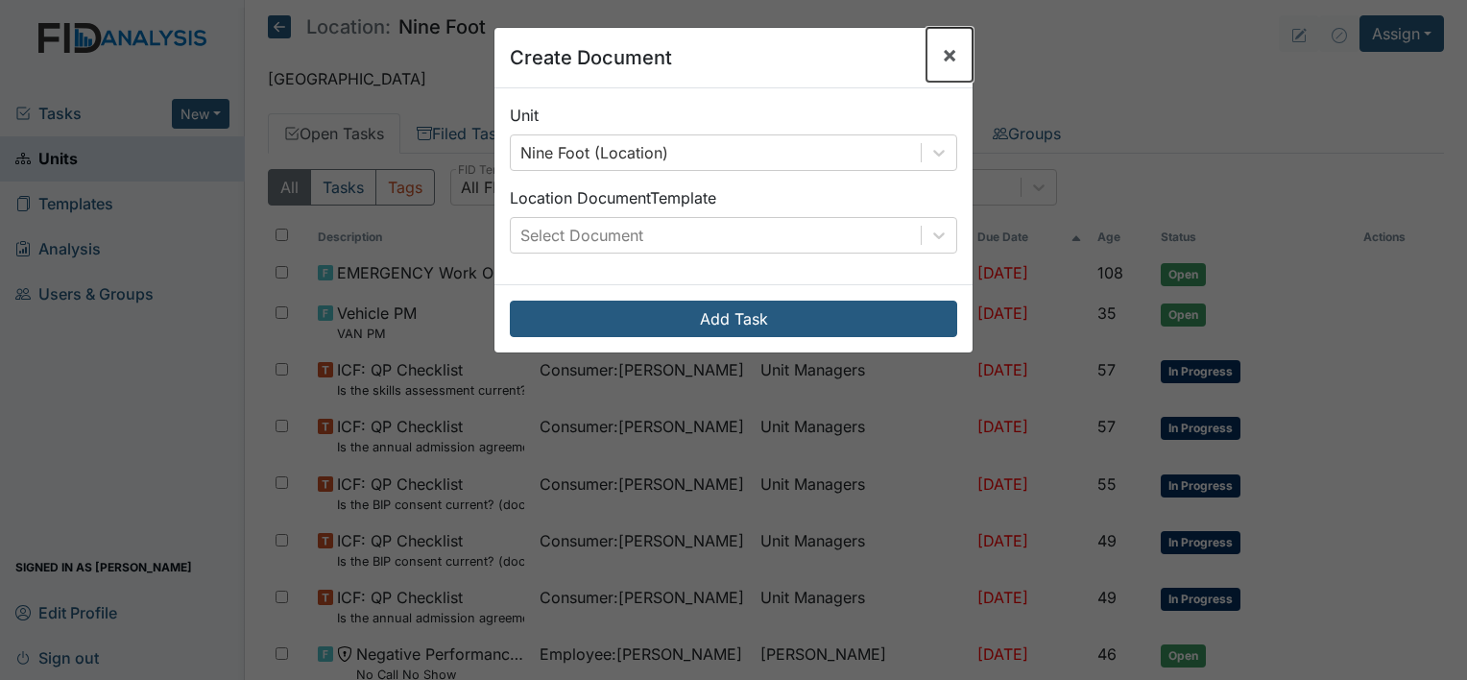
click at [942, 58] on span "×" at bounding box center [949, 54] width 15 height 28
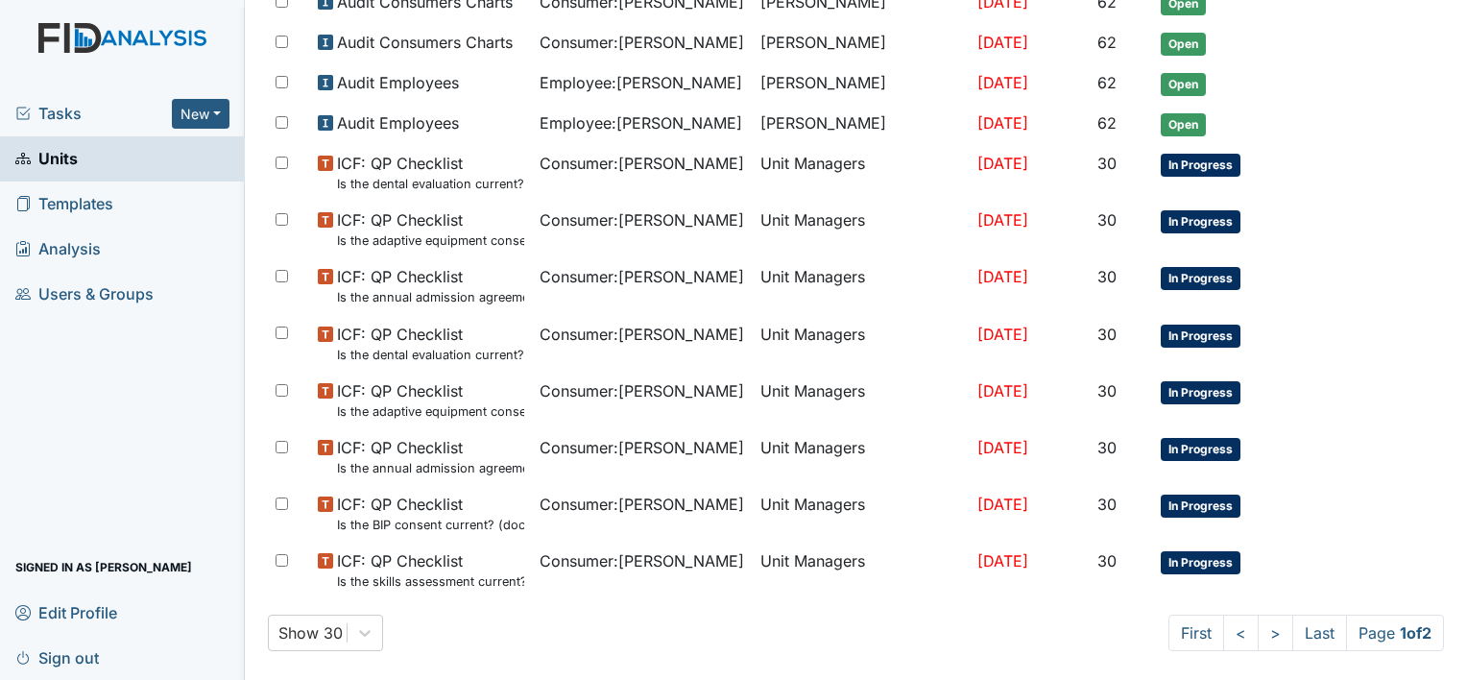
scroll to position [1186, 0]
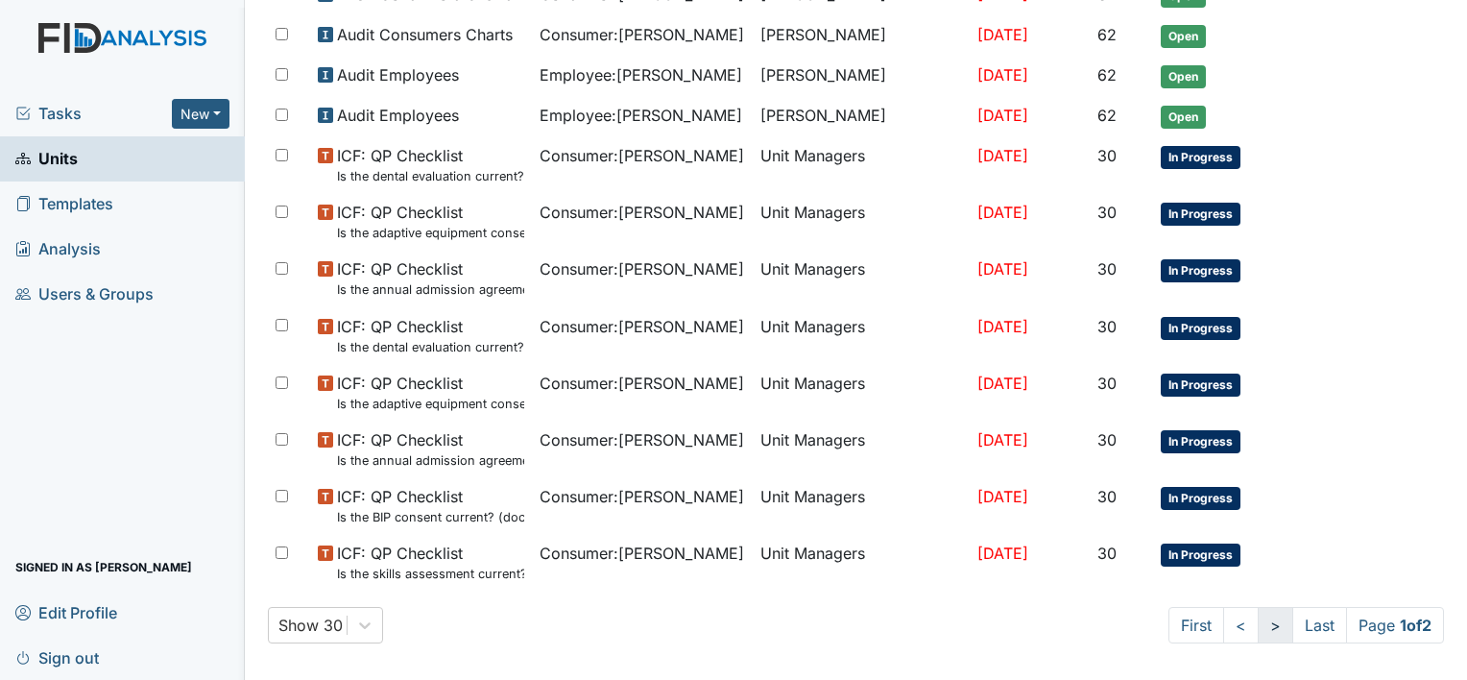
click at [1258, 614] on link ">" at bounding box center [1276, 625] width 36 height 36
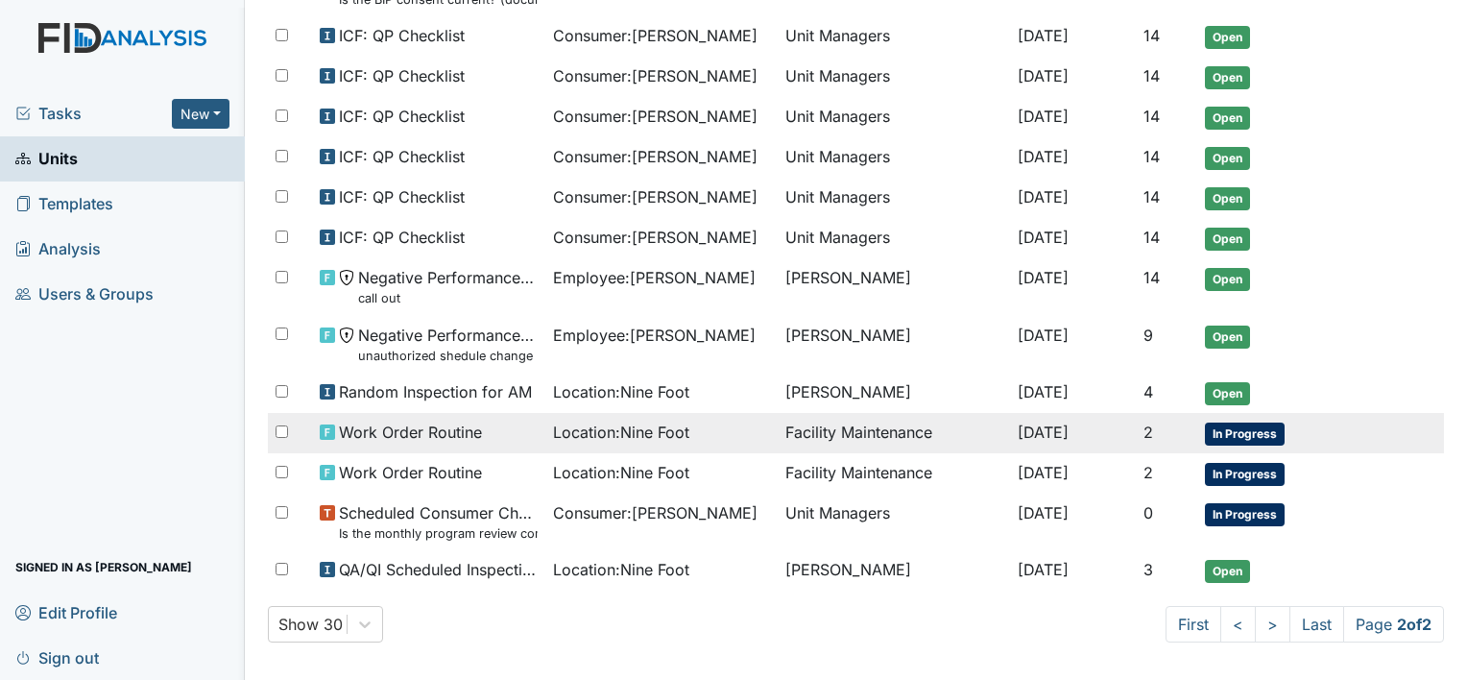
click at [796, 415] on td "Facility Maintenance" at bounding box center [894, 433] width 232 height 40
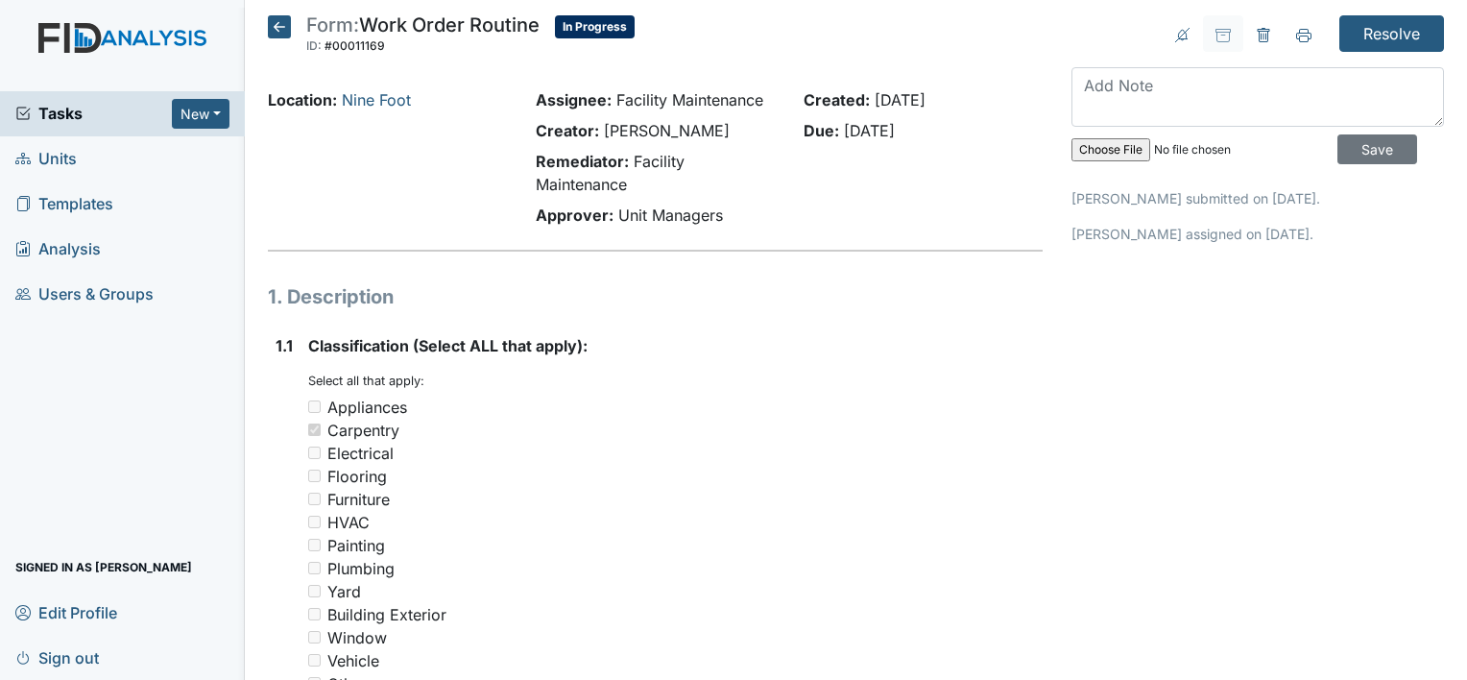
click at [280, 26] on icon at bounding box center [279, 26] width 23 height 23
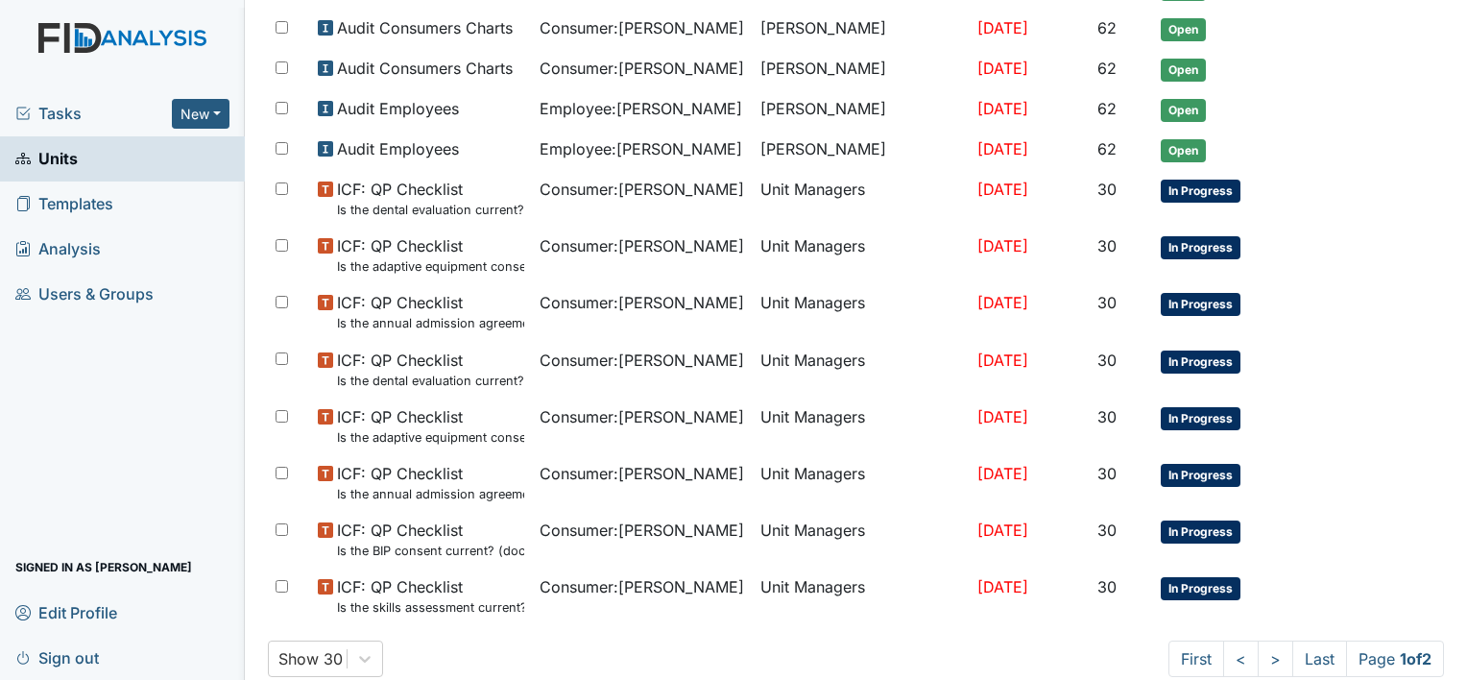
scroll to position [1186, 0]
